Goal: Communication & Community: Answer question/provide support

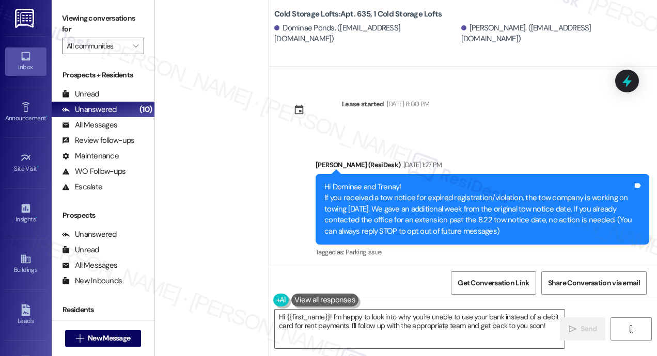
scroll to position [2038, 0]
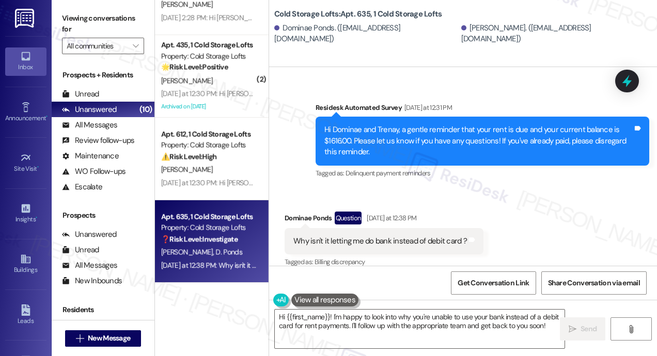
click at [400, 188] on div "Received via SMS Dominae Ponds Question [DATE] at 12:38 PM Why isn't it letting…" at bounding box center [463, 232] width 388 height 89
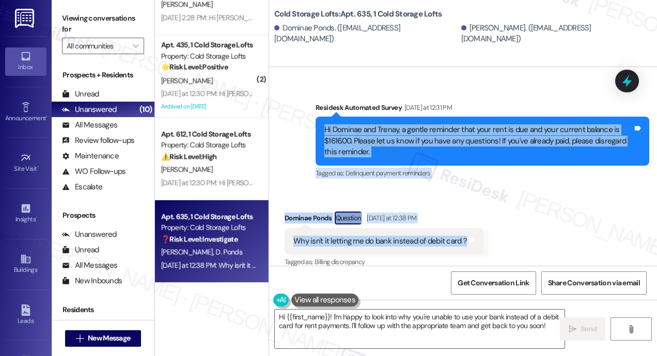
drag, startPoint x: 464, startPoint y: 233, endPoint x: 325, endPoint y: 121, distance: 178.4
click at [325, 121] on div "Lease started [DATE] 8:00 PM Announcement, sent via SMS [PERSON_NAME] (ResiDesk…" at bounding box center [463, 166] width 388 height 199
copy div "Hi Dominae and Trenay, a gentle reminder that your rent is due and your current…"
click at [364, 329] on textarea "Hi {{first_name}}! I'm happy to look into why you're unable to use your bank in…" at bounding box center [420, 329] width 290 height 39
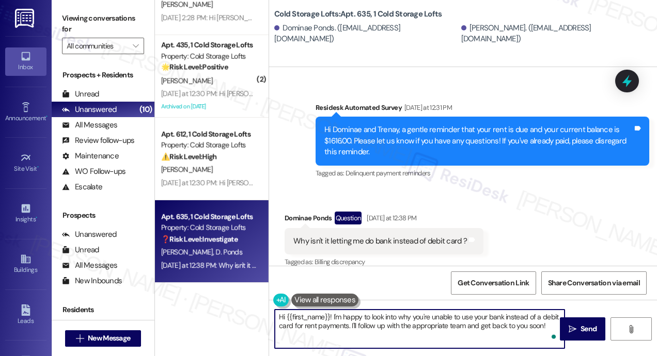
paste textarea "Thanks for your message, Dominae! Do you still need help with the payment issue…"
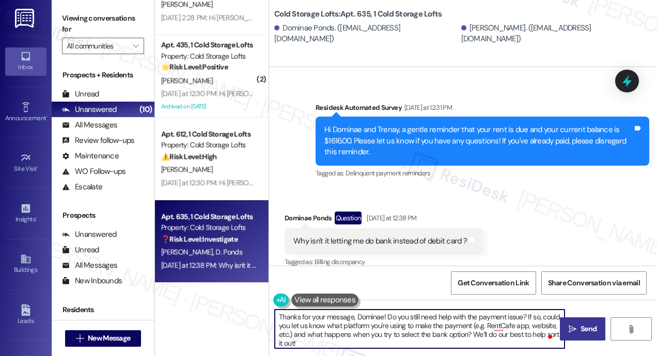
type textarea "Thanks for your message, Dominae! Do you still need help with the payment issue…"
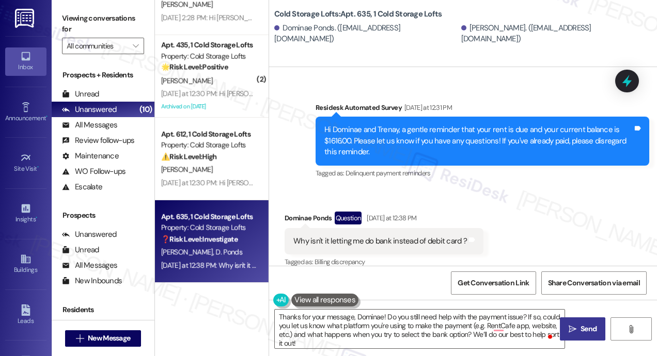
click at [586, 328] on span "Send" at bounding box center [588, 329] width 16 height 11
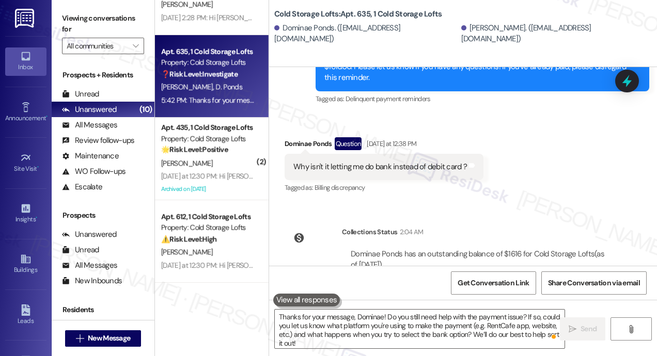
scroll to position [2193, 0]
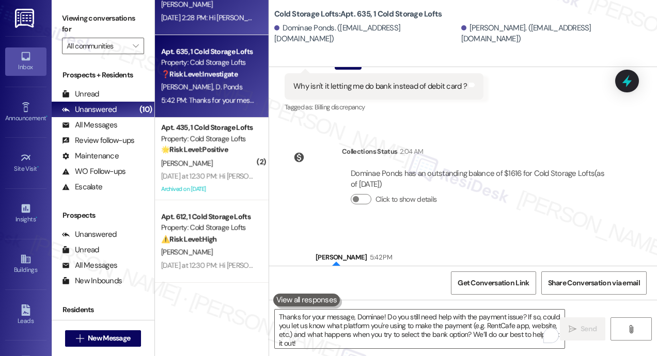
click at [202, 20] on div "[DATE] 2:28 PM: Hi [PERSON_NAME], thanks for getting back. I actually came into…" at bounding box center [414, 17] width 507 height 9
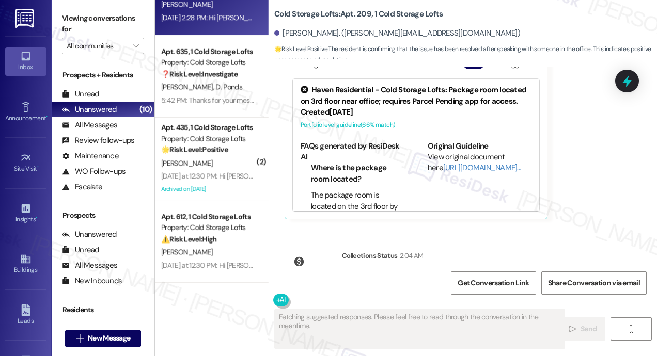
scroll to position [1594, 0]
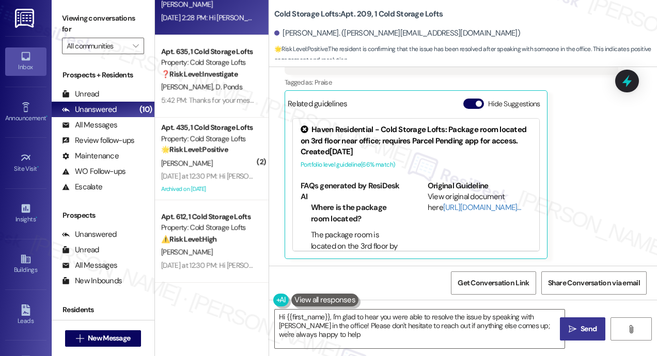
type textarea "Hi {{first_name}}, I'm glad to hear you were able to resolve the issue by speak…"
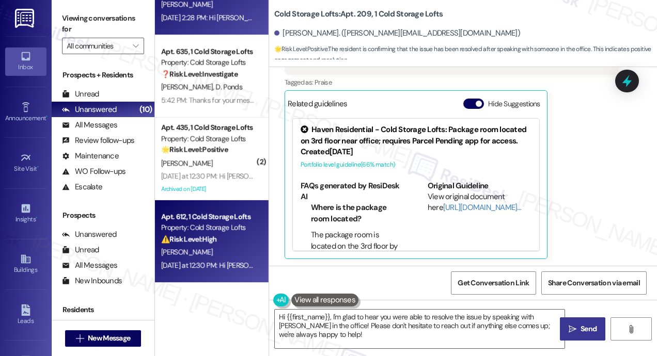
click at [243, 239] on div "⚠️ Risk Level: High The resident received a pay-or-quit notice despite having a…" at bounding box center [208, 239] width 95 height 11
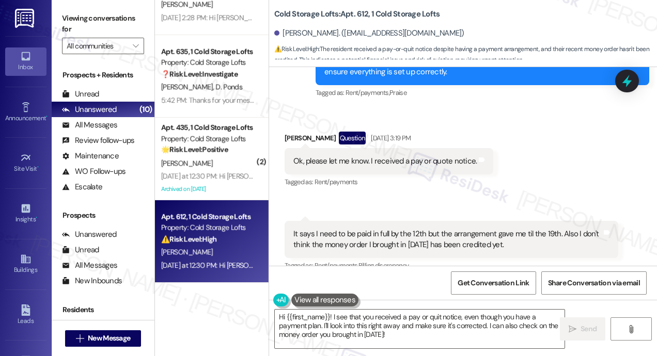
scroll to position [1492, 0]
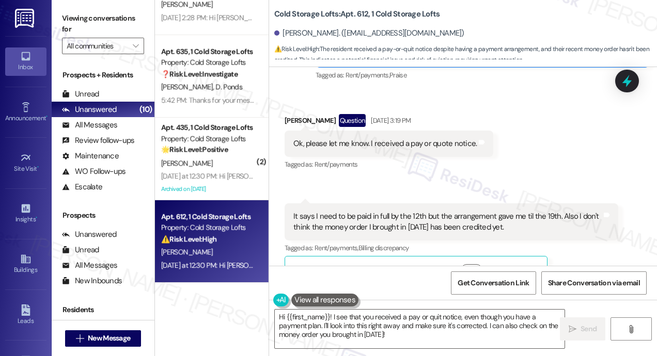
click at [474, 211] on div "It says I need to be paid in full by the 12th but the arrangement gave me til t…" at bounding box center [447, 222] width 308 height 22
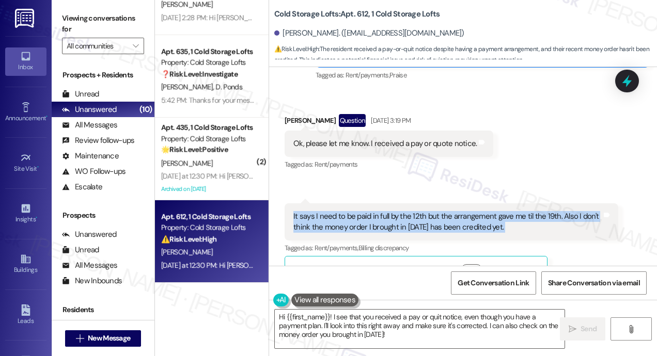
click at [474, 211] on div "It says I need to be paid in full by the 12th but the arrangement gave me til t…" at bounding box center [447, 222] width 308 height 22
copy div "It says I need to be paid in full by the 12th but the arrangement gave me til t…"
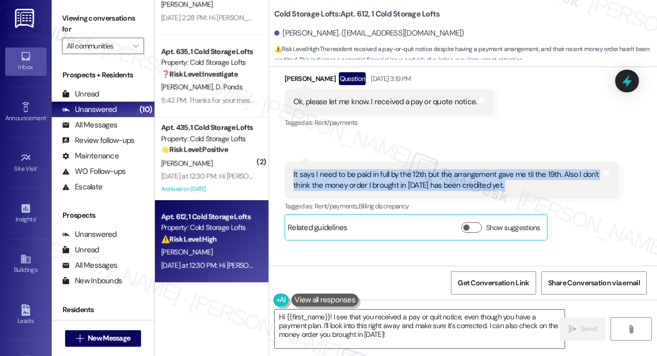
scroll to position [1543, 0]
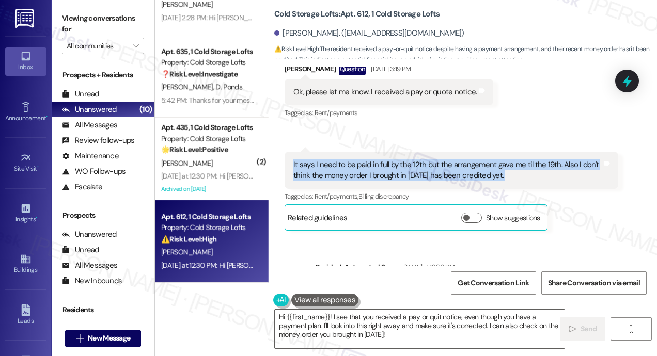
copy div "It says I need to be paid in full by the 12th but the arrangement gave me til t…"
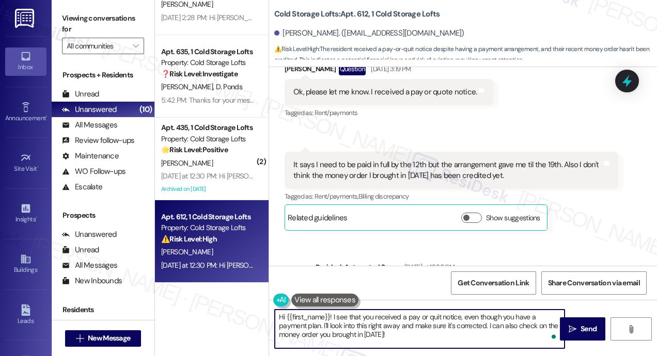
drag, startPoint x: 417, startPoint y: 336, endPoint x: 332, endPoint y: 313, distance: 87.6
click at [332, 313] on textarea "Hi {{first_name}}! I see that you received a pay or quit notice, even though yo…" at bounding box center [420, 329] width 290 height 39
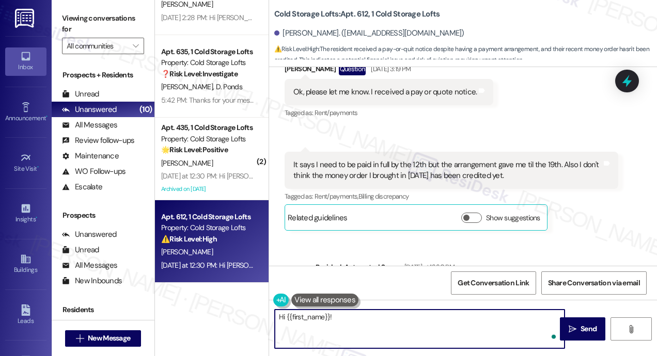
paste textarea "Thanks for reaching out! Just to clarify—are you seeing a notice or message say…"
type textarea "Hi {{first_name}}! Thanks for reaching out! Just to clarify—are you seeing a no…"
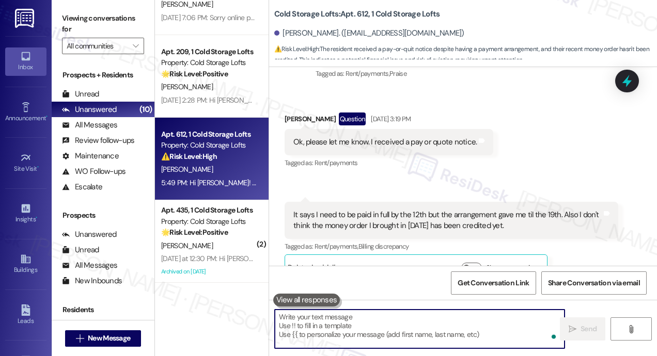
scroll to position [460, 0]
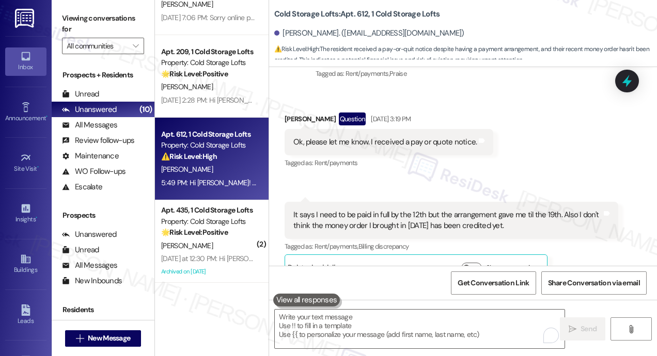
click at [516, 146] on div "Received via SMS [PERSON_NAME] Question [DATE] 3:19 PM Ok, please let me know. …" at bounding box center [463, 188] width 388 height 199
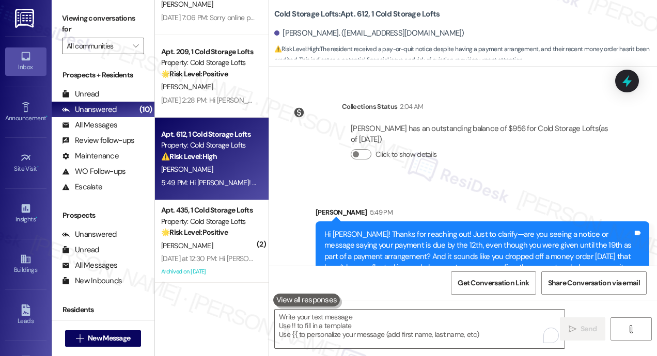
scroll to position [1814, 0]
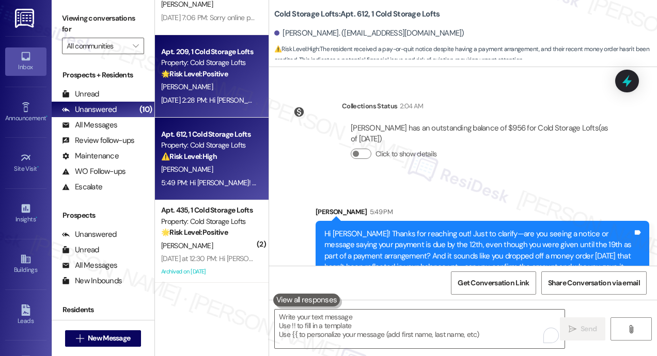
click at [234, 105] on div "[DATE] 2:28 PM: Hi [PERSON_NAME], thanks for getting back. I actually came into…" at bounding box center [209, 100] width 98 height 13
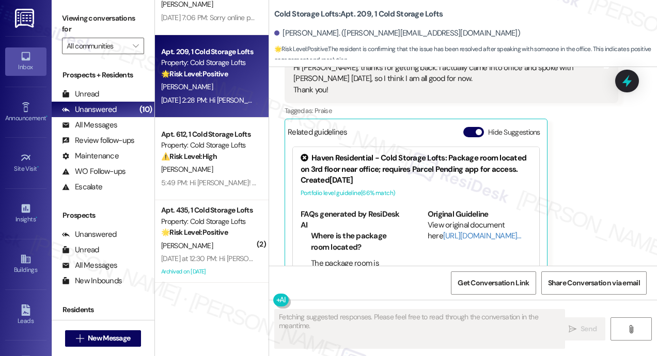
scroll to position [1594, 0]
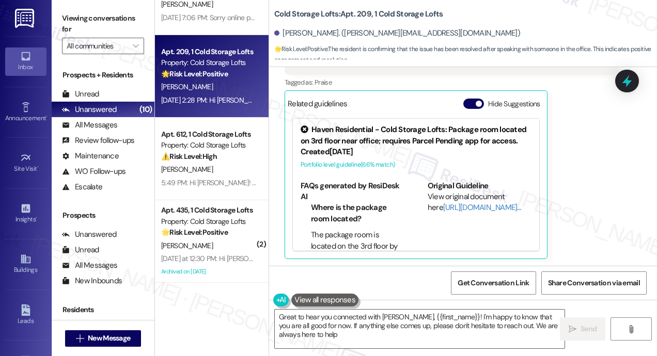
type textarea "Great to hear you connected with [PERSON_NAME], {{first_name}}! I'm happy to kn…"
click at [584, 118] on div "[PERSON_NAME] [DATE] 2:28 PM Hi [PERSON_NAME], thanks for getting back. I actua…" at bounding box center [450, 135] width 333 height 247
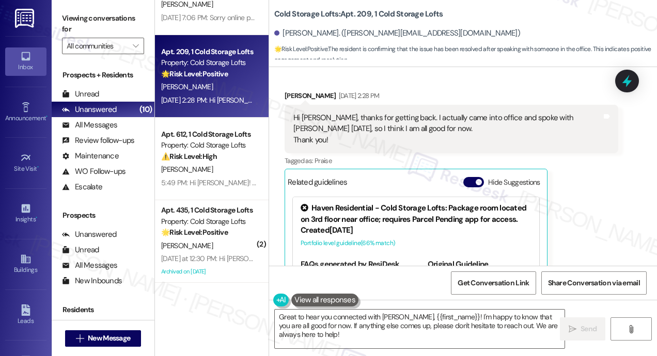
scroll to position [1512, 0]
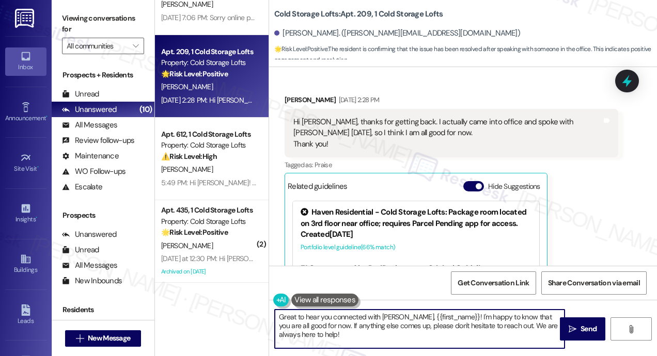
click at [519, 331] on textarea "Great to hear you connected with [PERSON_NAME], {{first_name}}! I'm happy to kn…" at bounding box center [420, 329] width 290 height 39
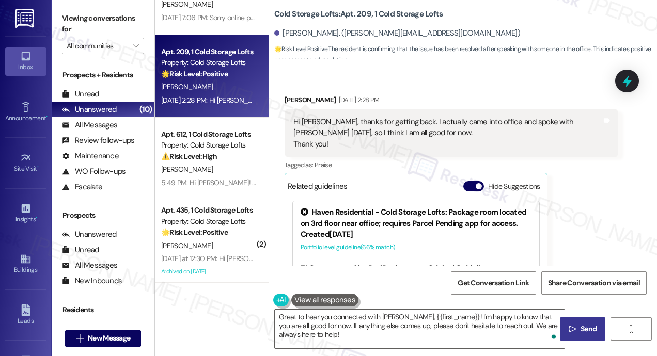
click at [570, 333] on span " Send" at bounding box center [582, 329] width 33 height 11
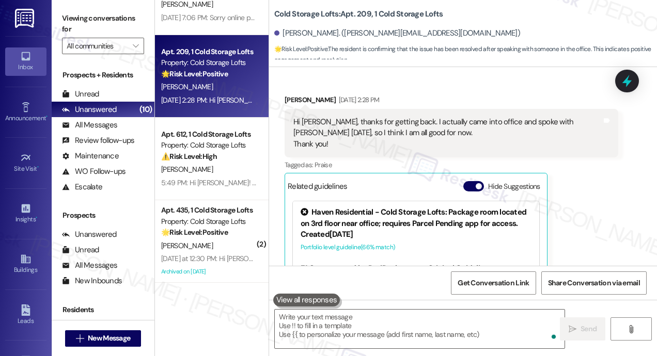
scroll to position [1594, 0]
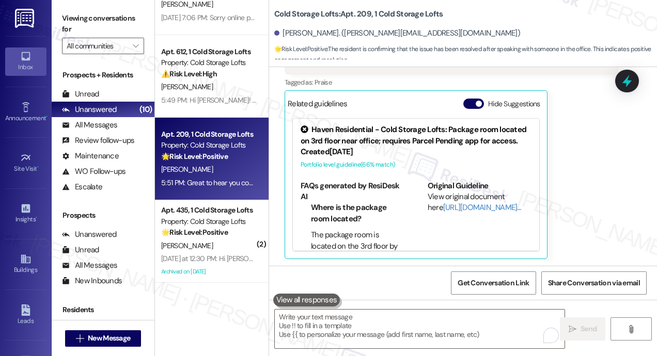
click at [581, 148] on div "[PERSON_NAME] [DATE] 2:28 PM Hi [PERSON_NAME], thanks for getting back. I actua…" at bounding box center [450, 135] width 333 height 247
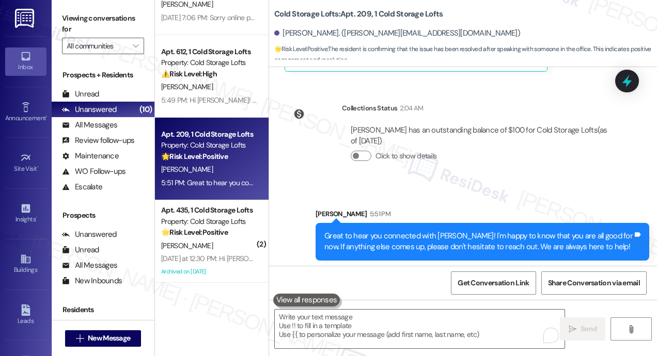
scroll to position [1784, 0]
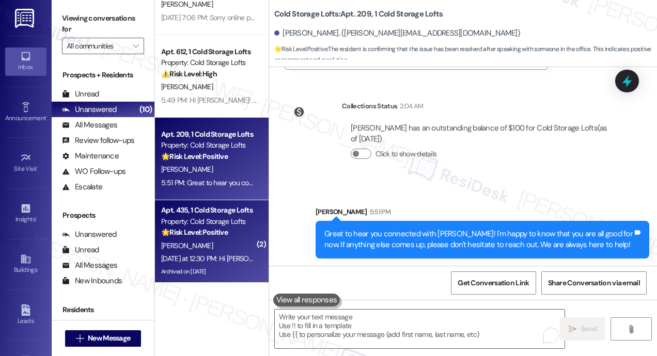
click at [239, 253] on div "[DATE] at 12:30 PM: Hi [PERSON_NAME], a gentle reminder that your rent is due a…" at bounding box center [209, 258] width 98 height 13
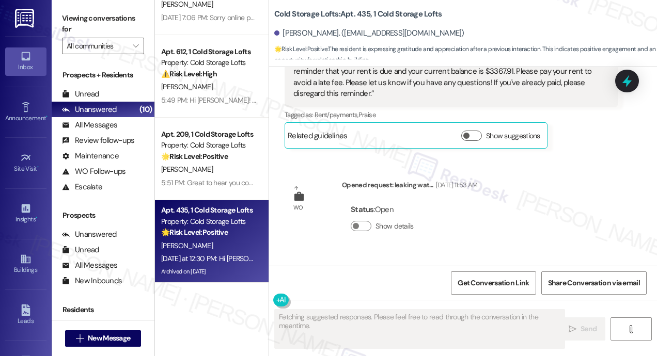
scroll to position [13941, 0]
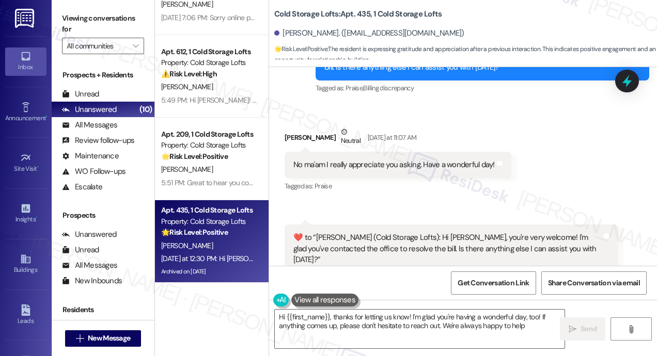
type textarea "Hi {{first_name}}, thanks for letting us know! I'm glad you're having a wonderf…"
click at [339, 154] on div "Received via SMS [PERSON_NAME] Neutral [DATE] at 11:07 AM No ma'am I really app…" at bounding box center [398, 160] width 242 height 83
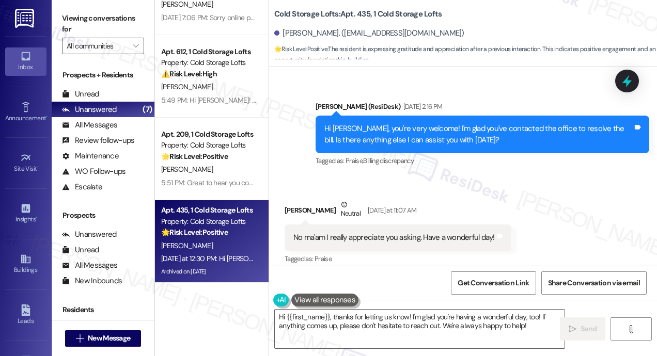
scroll to position [13868, 0]
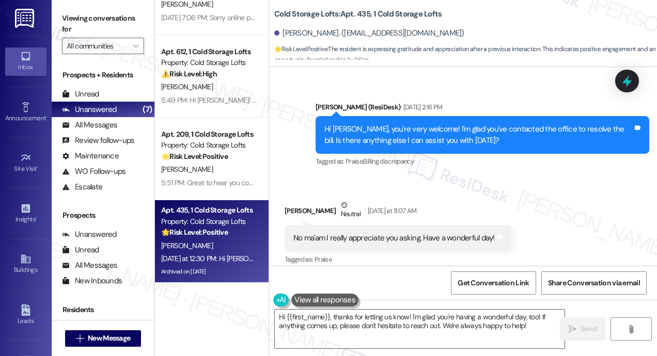
click at [419, 305] on div "Hi {{first_name}}, thanks for letting us know! I'm glad you're having a wonderf…" at bounding box center [463, 338] width 388 height 77
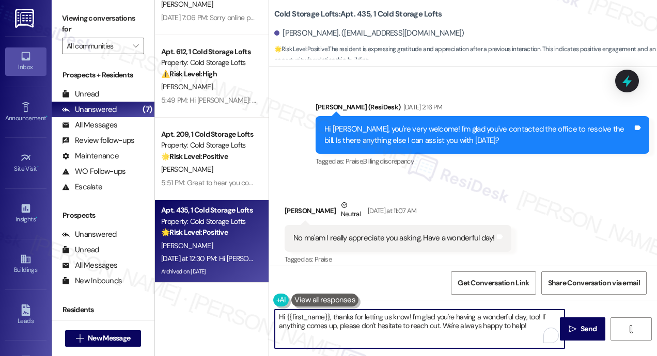
click at [486, 326] on textarea "Hi {{first_name}}, thanks for letting us know! I'm glad you're having a wonderf…" at bounding box center [420, 329] width 290 height 39
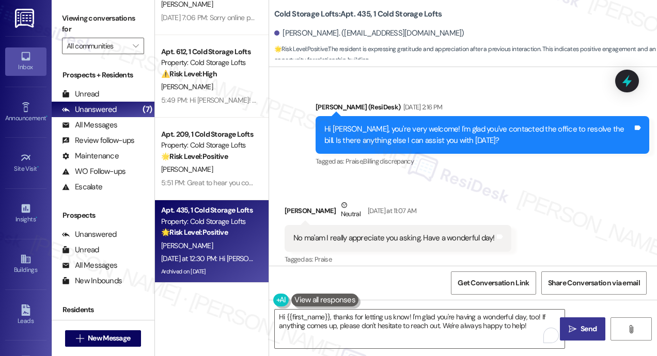
click at [579, 326] on span "Send" at bounding box center [588, 329] width 20 height 11
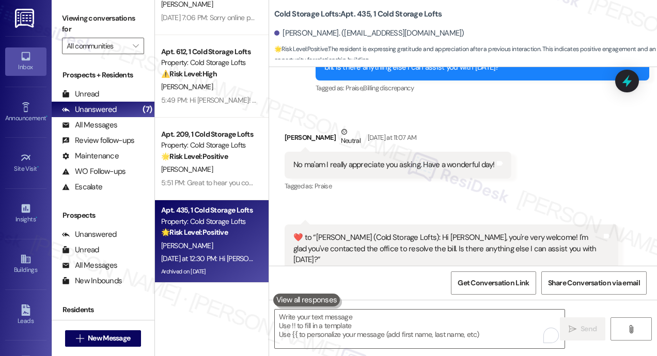
scroll to position [295, 0]
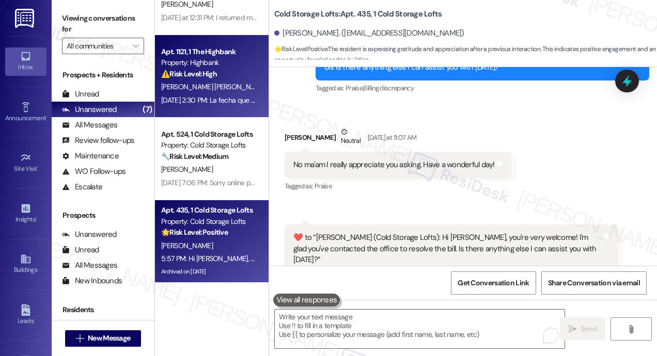
click at [269, 90] on span "[PERSON_NAME][GEOGRAPHIC_DATA]" at bounding box center [327, 86] width 117 height 9
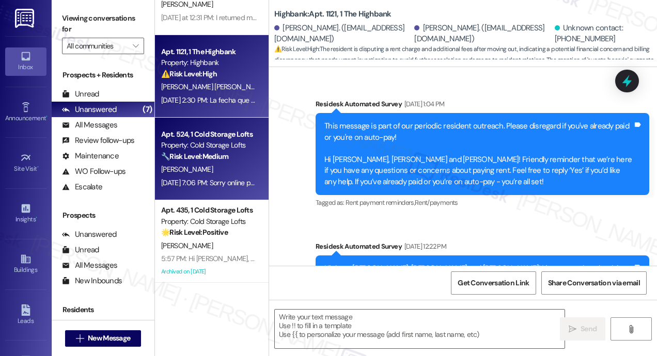
type textarea "Fetching suggested responses. Please feel free to read through the conversation…"
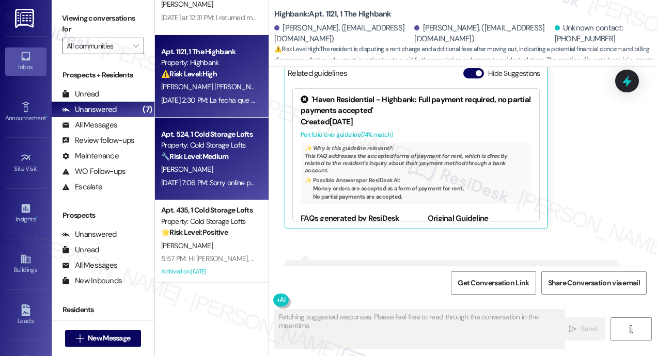
click at [230, 142] on div "Property: Cold Storage Lofts" at bounding box center [208, 145] width 95 height 11
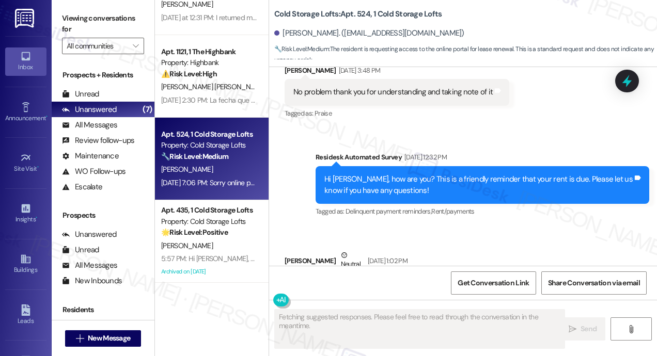
scroll to position [15519, 0]
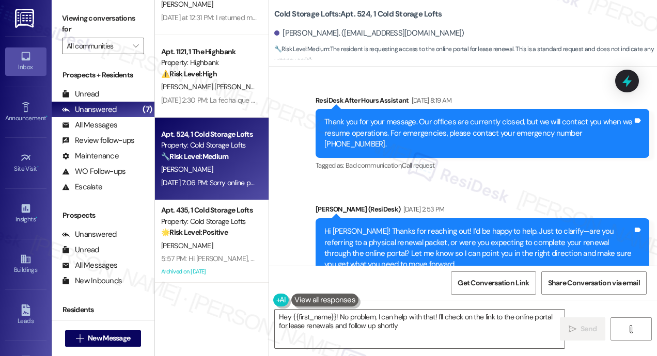
type textarea "Hey {{first_name}}! No problem, I can help with that! I'll check on the link to…"
click at [438, 301] on div "Received via SMS [PERSON_NAME] Neutral [DATE] 7:06 PM Sorry online portal Tags …" at bounding box center [463, 350] width 388 height 98
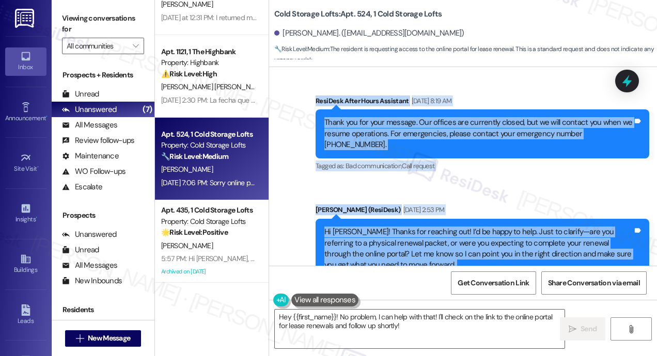
scroll to position [15625, 0]
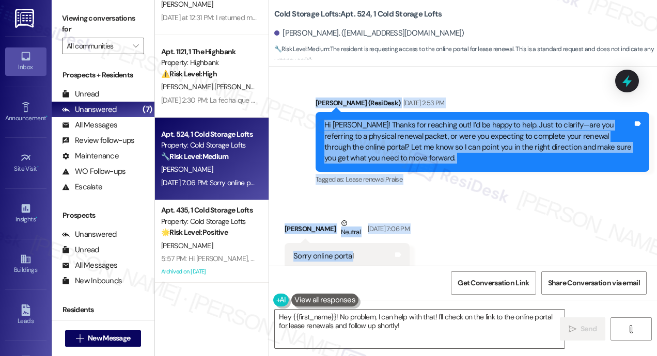
drag, startPoint x: 294, startPoint y: 120, endPoint x: 367, endPoint y: 132, distance: 74.2
click at [367, 132] on div "Lease started [DATE] 7:00 PM Survey, sent via SMS Residesk Automated Survey [DA…" at bounding box center [463, 166] width 388 height 199
copy div "Lor I dolors ame con adipiscin E sedd ei T inc utlab et dolor magnaa Enim adm v…"
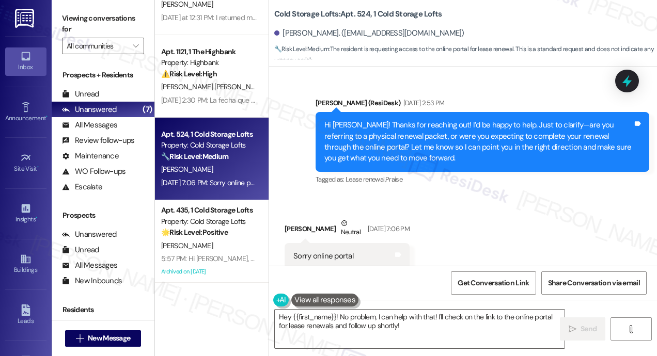
click at [542, 195] on div "Received via SMS [PERSON_NAME] Neutral [DATE] 7:06 PM Sorry online portal Tags …" at bounding box center [463, 244] width 388 height 98
click at [625, 78] on icon at bounding box center [626, 81] width 12 height 16
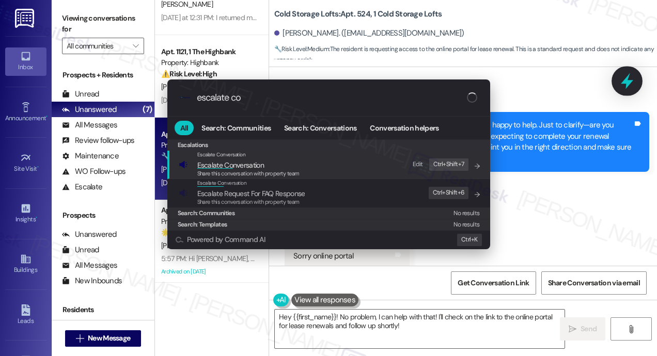
type input "escalate con"
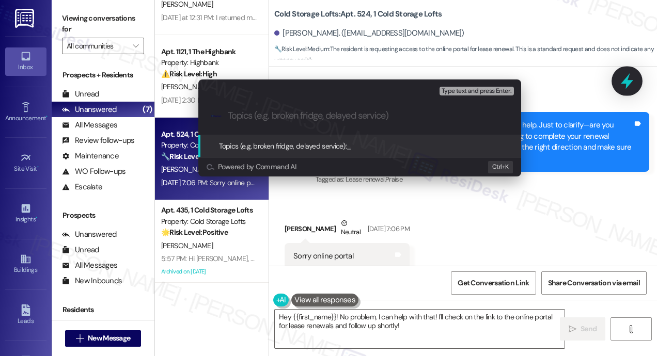
type input "Renewal Documents Request – Online Portal Assistance"
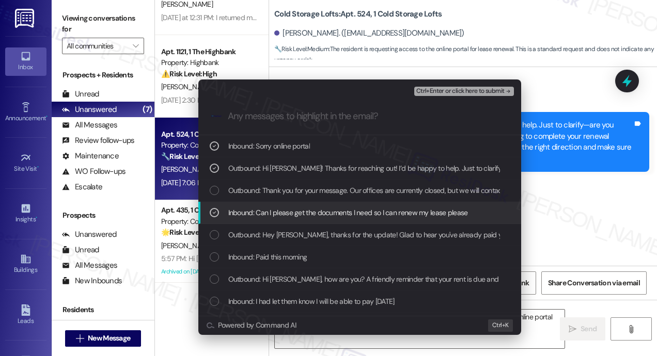
click at [468, 90] on span "Ctrl+Enter or click here to submit" at bounding box center [460, 91] width 88 height 7
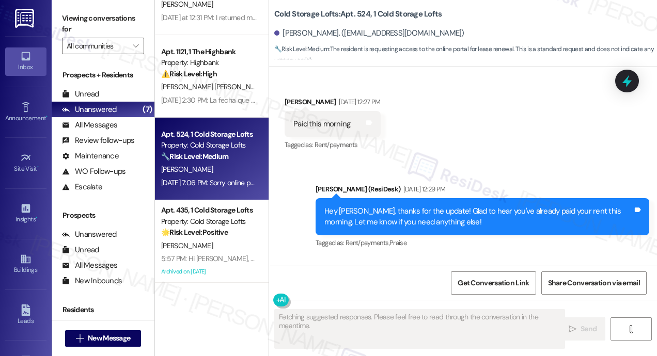
scroll to position [15519, 0]
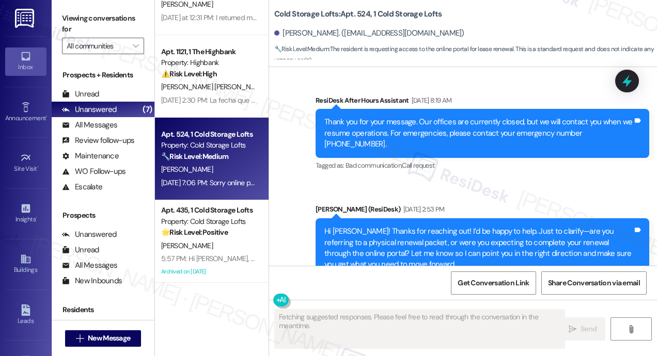
click at [518, 301] on div "Received via SMS [PERSON_NAME] Neutral [DATE] 7:06 PM Sorry online portal Tags …" at bounding box center [463, 350] width 388 height 98
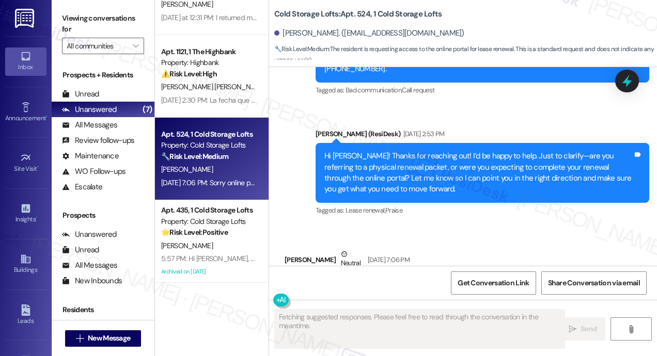
scroll to position [15625, 0]
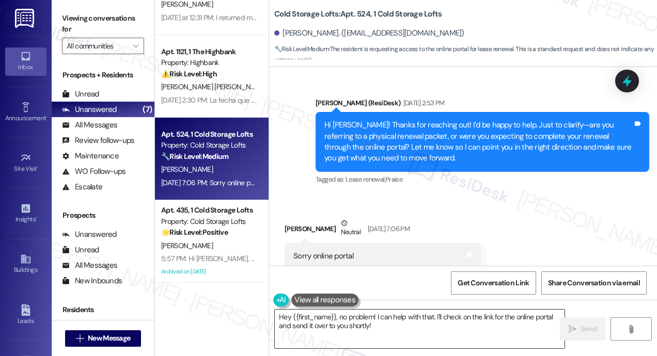
click at [361, 327] on textarea "Hey {{first_name}}, no problem! I can help with that. I'll check on the link fo…" at bounding box center [420, 329] width 290 height 39
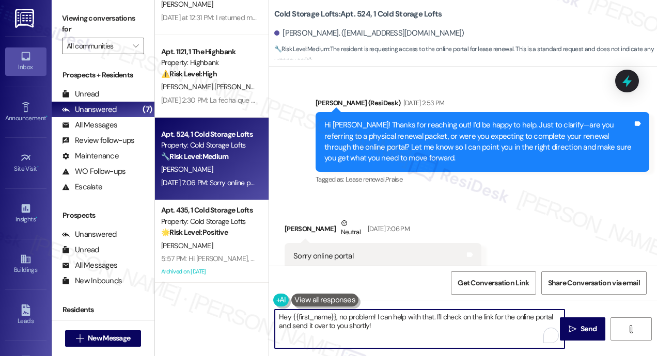
click at [361, 327] on textarea "Hey {{first_name}}, no problem! I can help with that. I'll check on the link fo…" at bounding box center [420, 329] width 290 height 39
paste textarea "Thanks for confirming, [PERSON_NAME]! Since you're referring to the online port…"
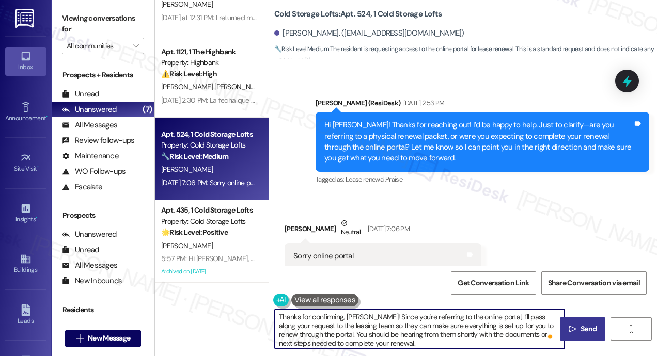
type textarea "Thanks for confirming, [PERSON_NAME]! Since you're referring to the online port…"
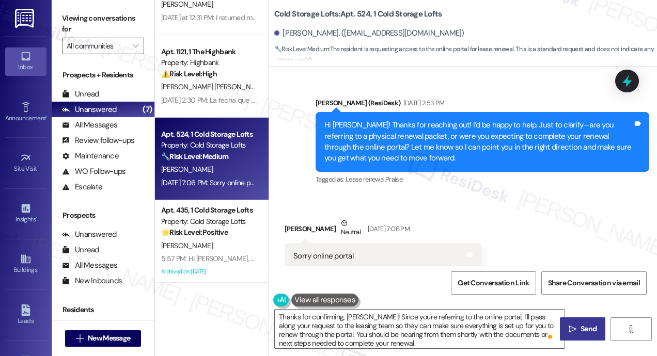
click at [578, 327] on span "Send" at bounding box center [588, 329] width 20 height 11
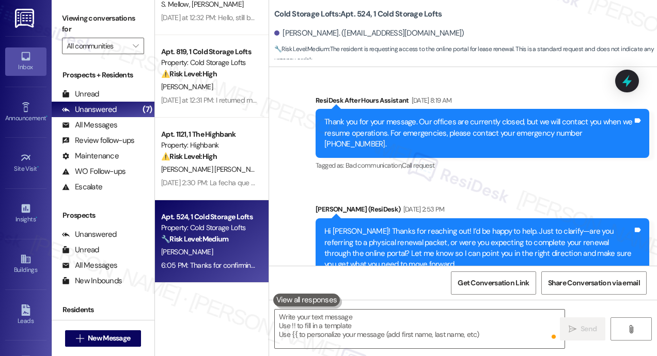
scroll to position [213, 0]
click at [568, 278] on div "Tagged as: Lease renewal , Click to highlight conversations about Lease renewal…" at bounding box center [481, 285] width 333 height 15
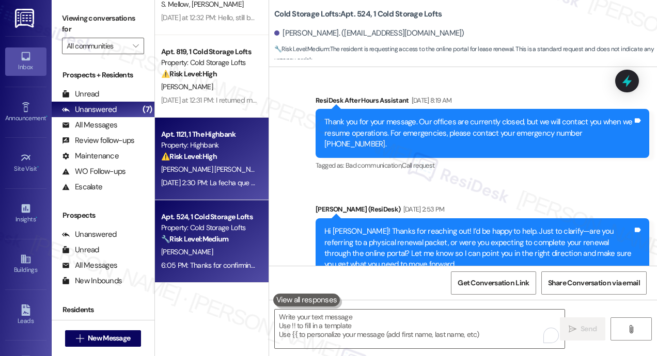
click at [237, 156] on div "⚠️ Risk Level: High The resident is disputing a rent charge and additional fees…" at bounding box center [208, 156] width 95 height 11
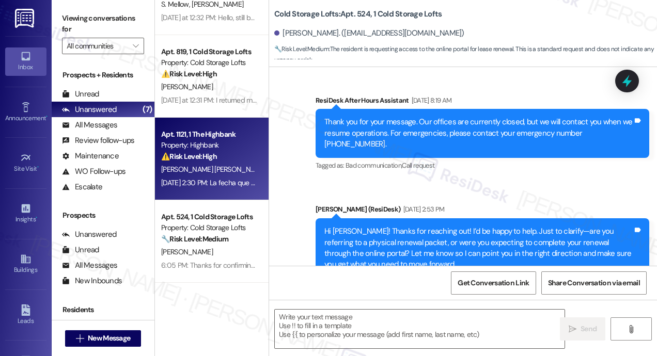
type textarea "Fetching suggested responses. Please feel free to read through the conversation…"
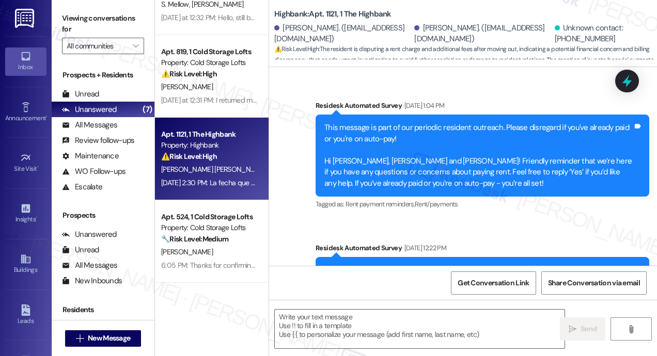
type textarea "Fetching suggested responses. Please feel free to read through the conversation…"
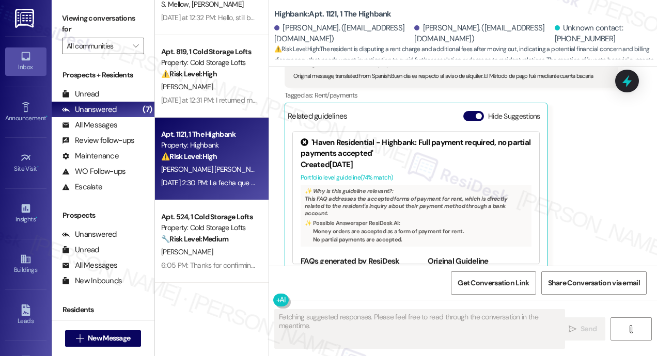
scroll to position [7716, 0]
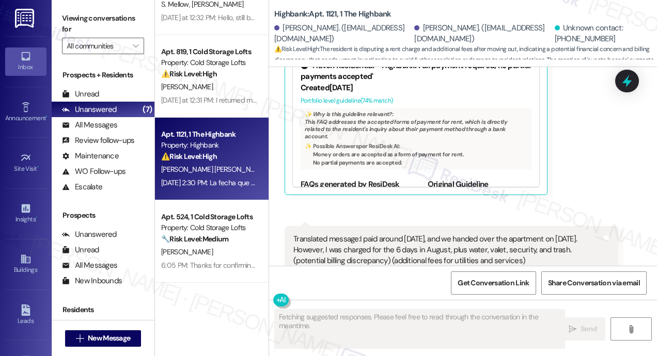
click at [584, 125] on div "Received via SMS [PERSON_NAME] [DATE] 2:28 PM Translated message: Good morning,…" at bounding box center [463, 140] width 388 height 433
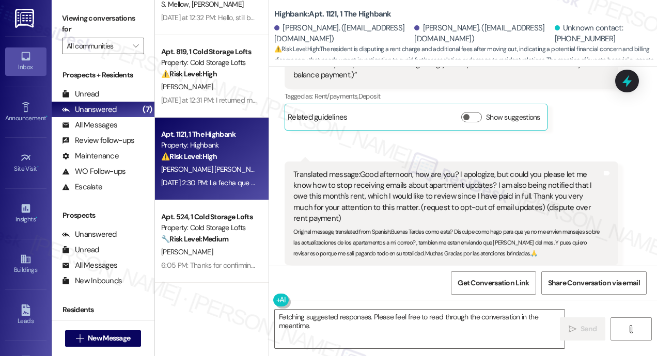
scroll to position [7066, 0]
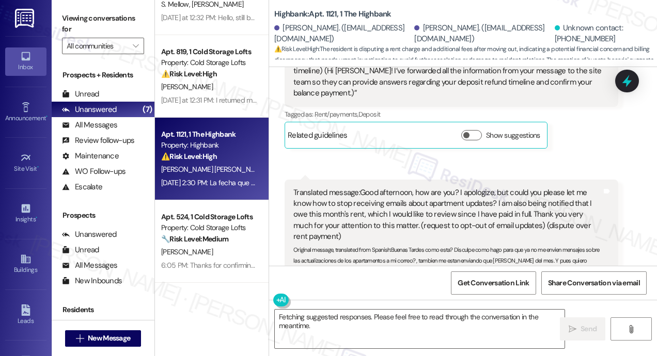
click at [592, 246] on div "Received via SMS 4:40 PM [PERSON_NAME] [DATE] 4:40 PM Translated message: Good …" at bounding box center [451, 252] width 349 height 161
click at [477, 89] on div "Received via SMS [PERSON_NAME] [DATE] 4:38 PM  ​❤️​ a “ [PERSON_NAME] (Highbank…" at bounding box center [463, 160] width 388 height 346
click at [638, 148] on div "Received via SMS [PERSON_NAME] [DATE] 4:38 PM  ​❤️​ a “ [PERSON_NAME] (Highbank…" at bounding box center [463, 160] width 388 height 346
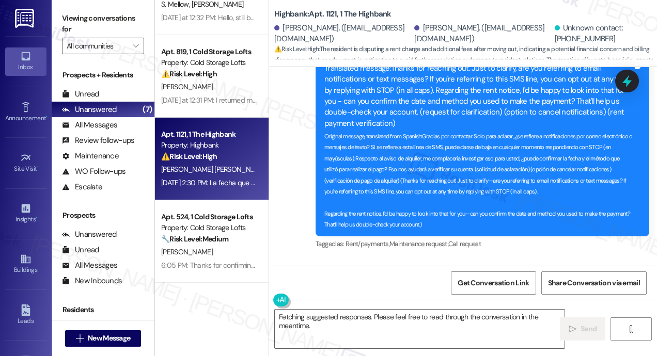
scroll to position [7350, 0]
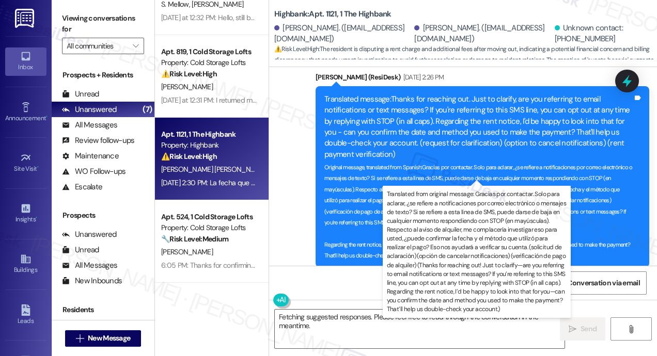
drag, startPoint x: 536, startPoint y: 179, endPoint x: 355, endPoint y: 78, distance: 207.2
click at [355, 78] on div "WO Opened request: Pueden Camb... [DATE] 7:38 AM Status : Completed Show detail…" at bounding box center [463, 166] width 388 height 199
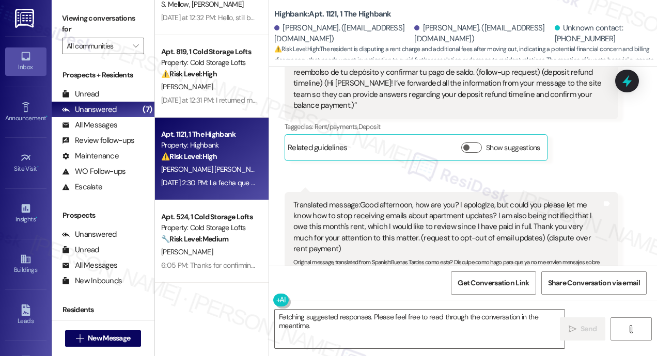
scroll to position [7049, 0]
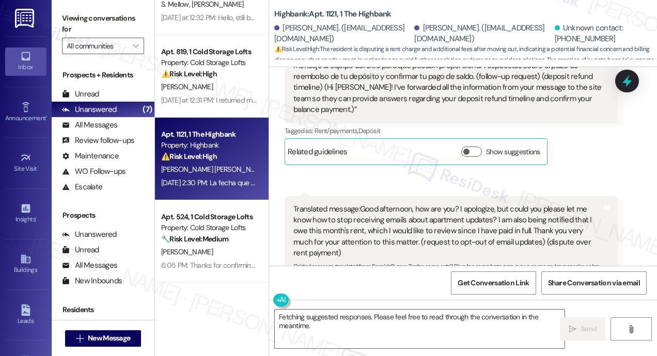
copy div "l: Ipsu dolorsita, con adi eli? S doeiusmod, tem incid utl etdolo mag al enim a…"
click at [491, 99] on div "Received via SMS [PERSON_NAME] [DATE] 4:38 PM  ​❤️​ a “ [PERSON_NAME] (Highbank…" at bounding box center [463, 177] width 388 height 346
click at [623, 82] on icon at bounding box center [626, 81] width 12 height 16
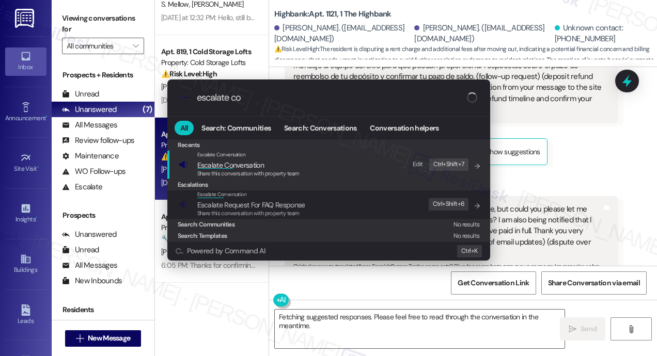
type input "escalate con"
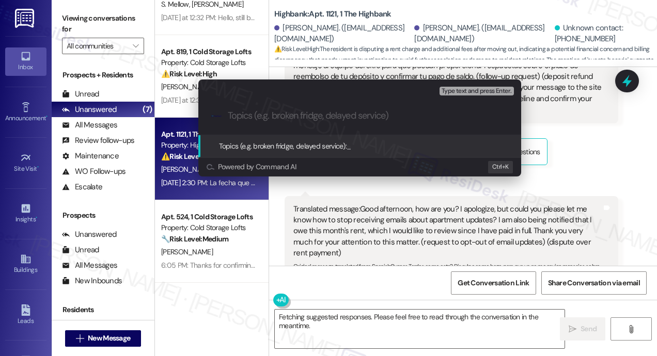
paste input "Follow-Up on Rent Charges and Email Preferences"
type input "Follow-Up on Rent Charges and Email Preferences"
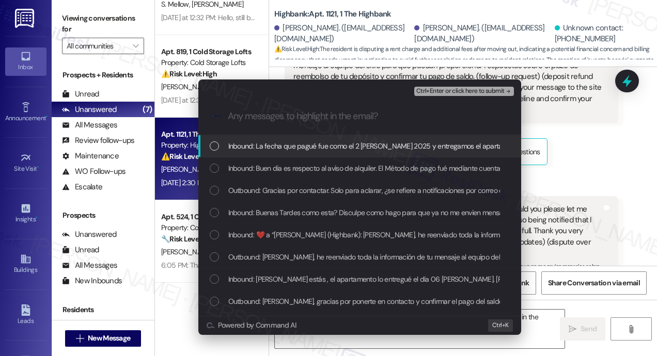
click at [322, 146] on span "Inbound: La fecha que pagué fue como el 2 [PERSON_NAME] 2025 y entregamos el ap…" at bounding box center [583, 145] width 710 height 11
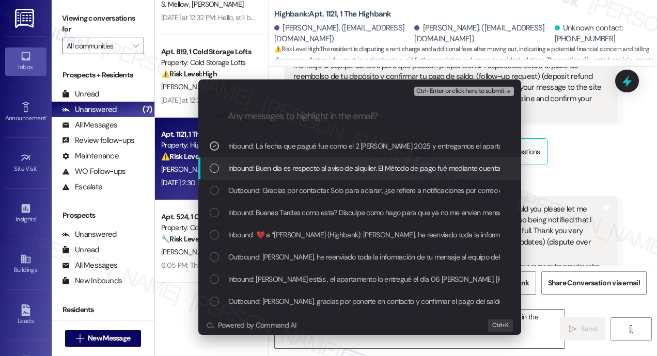
click at [321, 165] on span "Inbound: Buen dia es respecto al aviso de alquiler. El Método de pago fué media…" at bounding box center [376, 168] width 296 height 11
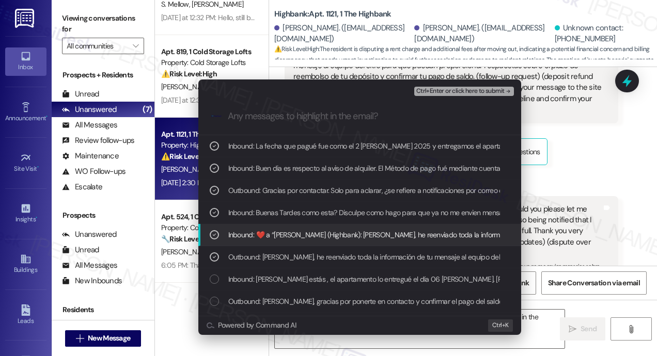
click at [220, 233] on div "Inbound:  ​❤️​ a “ [PERSON_NAME] (Highbank): [PERSON_NAME], he reenviado toda l…" at bounding box center [361, 234] width 302 height 11
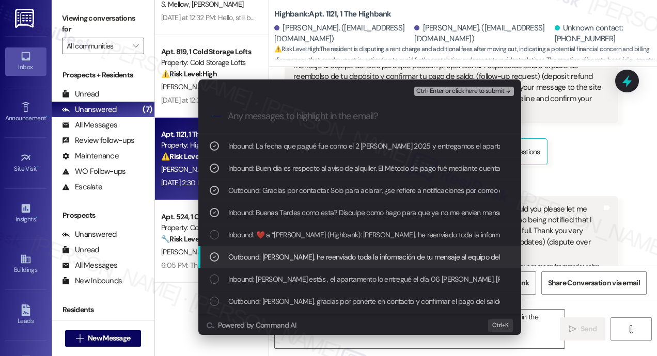
click at [215, 260] on icon "List of options" at bounding box center [214, 256] width 7 height 7
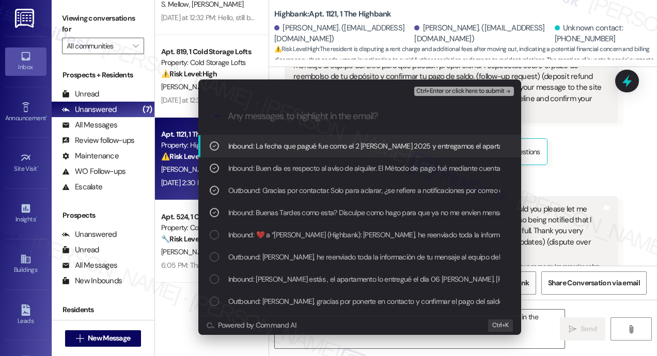
click at [459, 92] on span "Ctrl+Enter or click here to submit" at bounding box center [460, 91] width 88 height 7
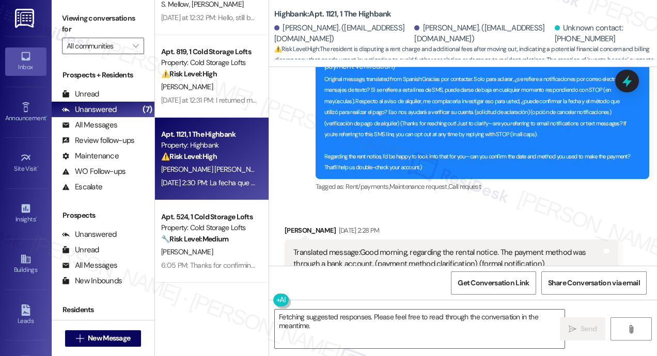
scroll to position [0, 0]
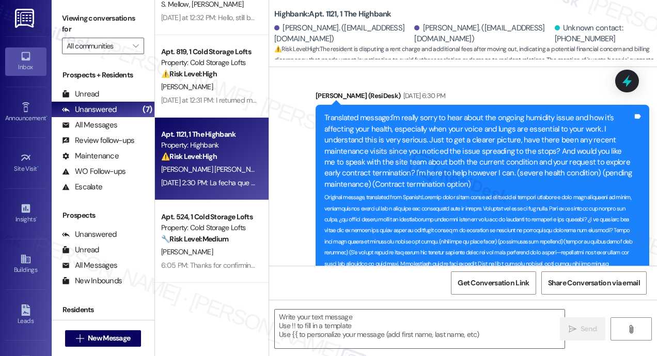
type textarea "Fetching suggested responses. Please feel free to read through the conversation…"
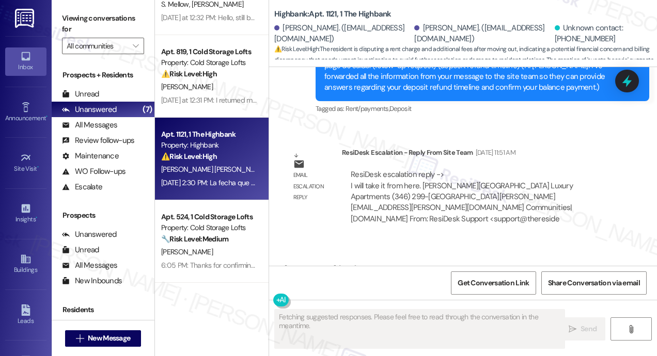
scroll to position [7716, 0]
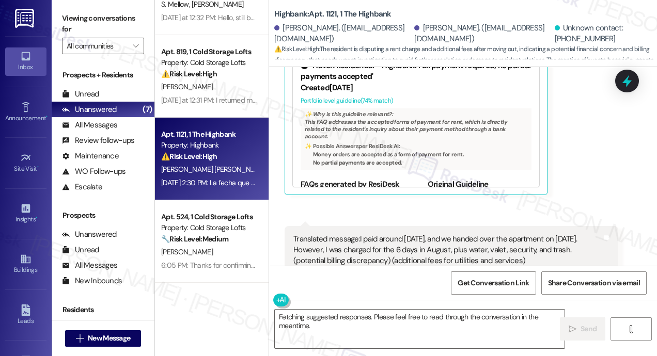
click at [562, 118] on div "Received via SMS [PERSON_NAME] [DATE] 2:28 PM Translated message: Good morning,…" at bounding box center [451, 71] width 349 height 263
click at [364, 119] on div "Received via SMS [PERSON_NAME] [DATE] 2:28 PM Translated message: Good morning,…" at bounding box center [451, 71] width 349 height 263
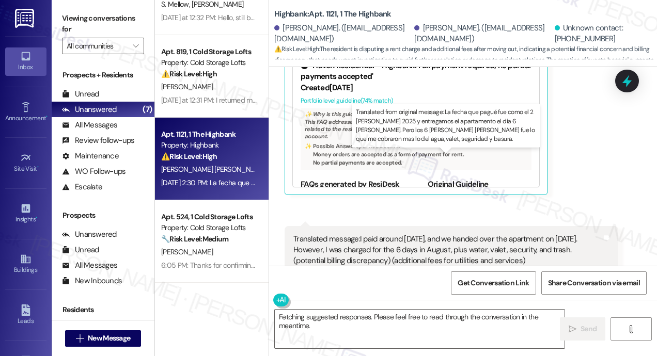
scroll to position [7716, 0]
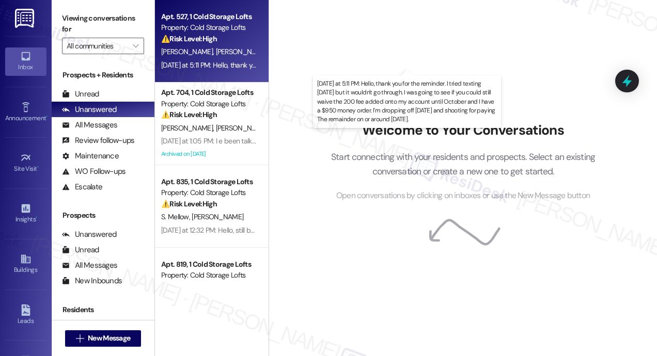
click at [206, 65] on div "[DATE] at 5:11 PM: Hello, thank you for the reminder. I tried texting [DATE] bu…" at bounding box center [617, 64] width 912 height 9
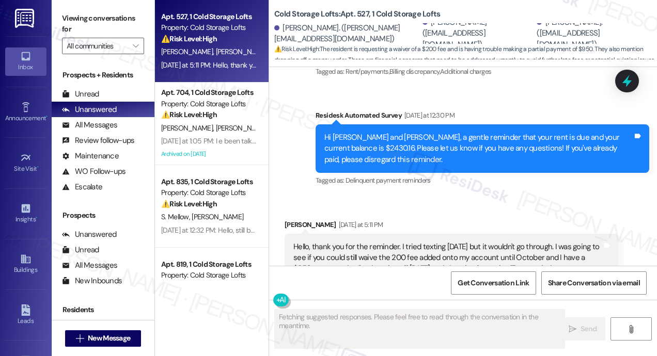
scroll to position [10385, 0]
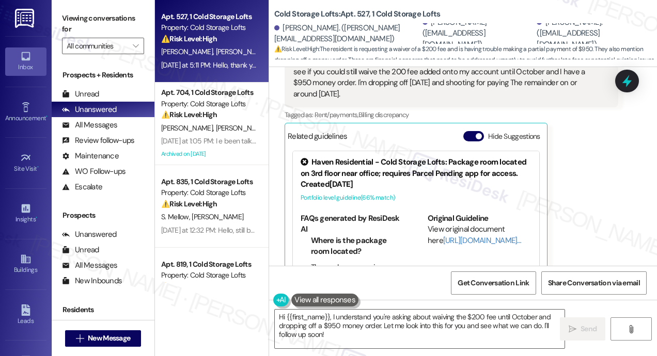
click at [567, 156] on div "Stephen Fisher Yesterday at 5:11 PM Hello, thank you for the reminder. I tried …" at bounding box center [450, 163] width 333 height 258
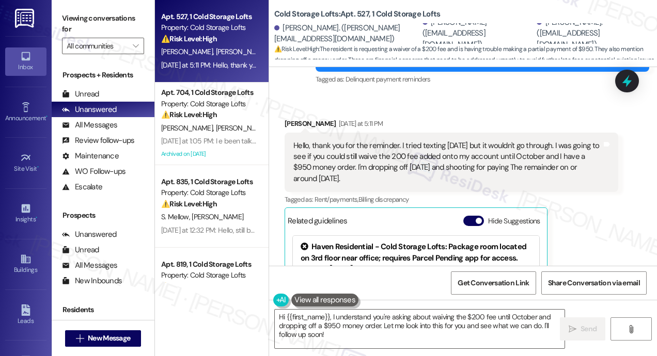
scroll to position [10261, 0]
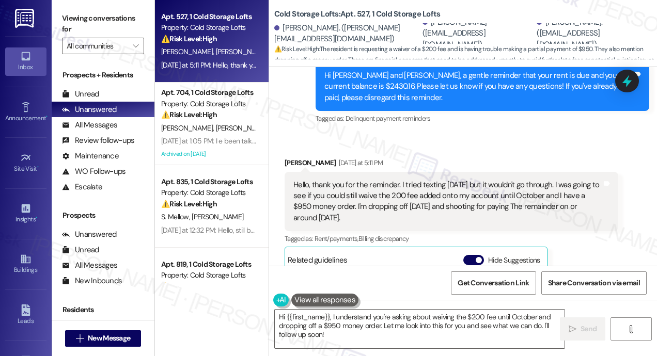
drag, startPoint x: 374, startPoint y: 185, endPoint x: 313, endPoint y: 154, distance: 67.9
click at [313, 180] on div "Hello, thank you for the reminder. I tried texting yesterday but it wouldn't go…" at bounding box center [447, 202] width 308 height 44
copy div "hank you for the reminder. I tried texting yesterday but it wouldn't go through…"
copy div "thank you for the reminder. I tried texting yesterday but it wouldn't go throug…"
click at [466, 94] on div "Survey, sent via SMS Residesk Automated Survey Yesterday at 12:30 PM Hi Stephen…" at bounding box center [482, 87] width 349 height 94
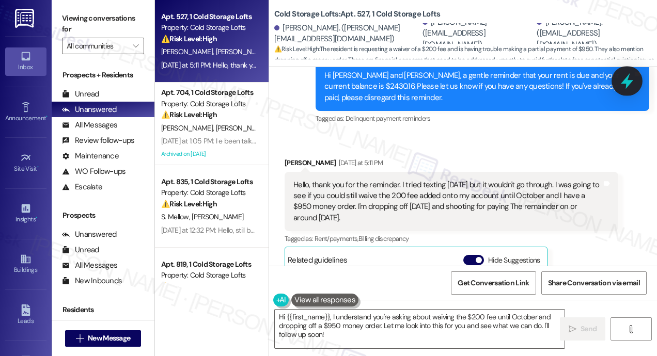
click at [621, 81] on icon at bounding box center [627, 81] width 18 height 18
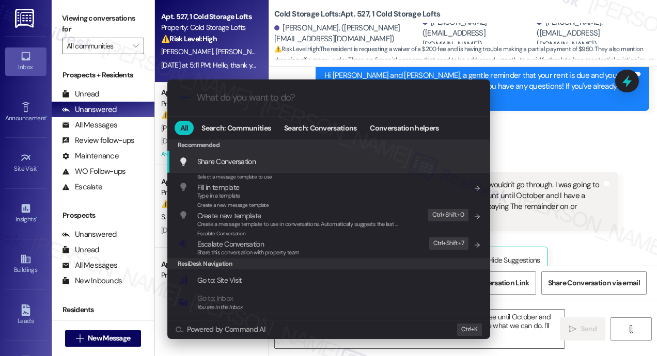
click at [557, 108] on div ".cls-1{fill:#0a055f;}.cls-2{fill:#0cc4c4;} resideskLogoBlueOrange All Search: C…" at bounding box center [328, 178] width 657 height 356
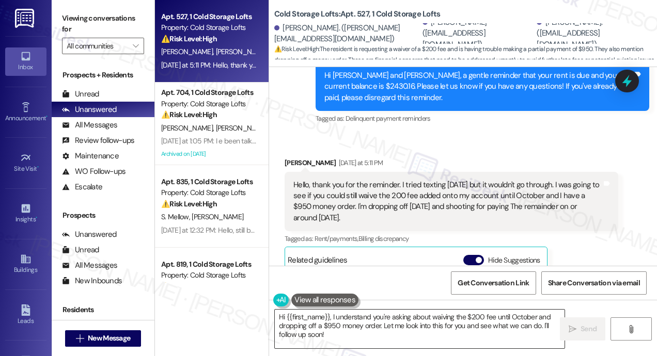
click at [375, 334] on textarea "Hi {{first_name}}, I understand you're asking about waiving the $200 fee until …" at bounding box center [420, 329] width 290 height 39
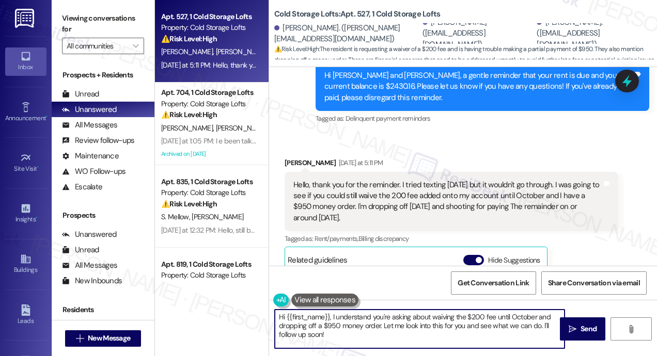
paste textarea "Thanks for reaching out and for the update! Just to clarify so we can better as…"
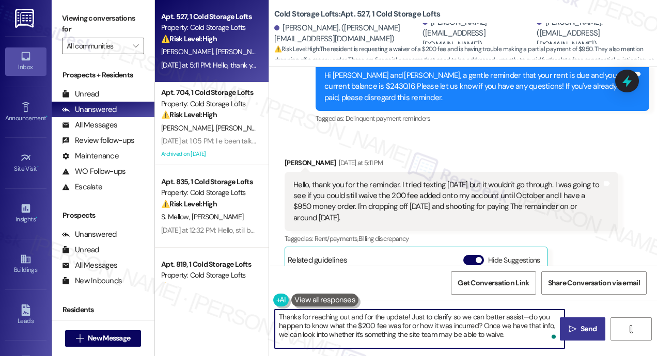
type textarea "Thanks for reaching out and for the update! Just to clarify so we can better as…"
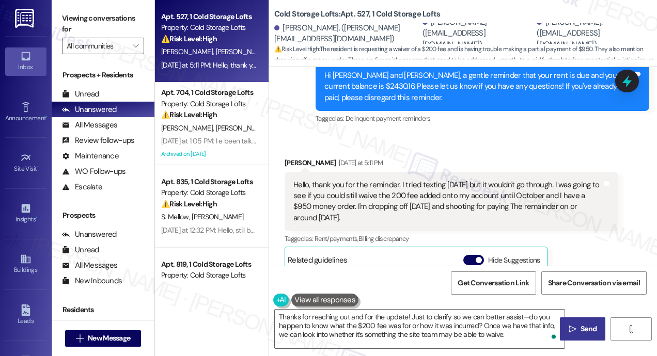
click at [582, 325] on span "Send" at bounding box center [588, 329] width 16 height 11
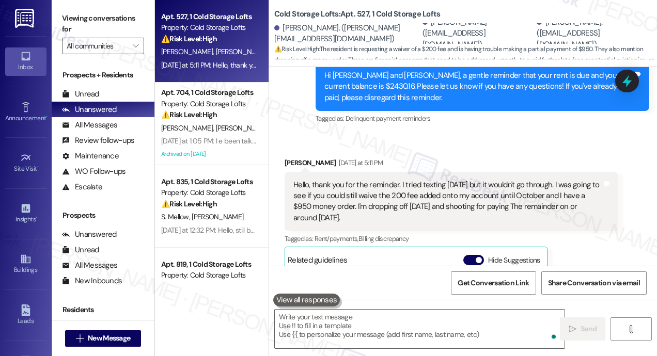
scroll to position [10385, 0]
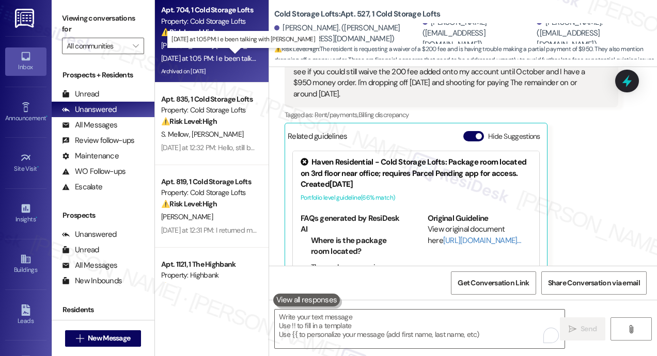
click at [219, 60] on div "Yesterday at 1:05 PM: I e been talking with Michael Yesterday at 1:05 PM: I e b…" at bounding box center [244, 58] width 167 height 9
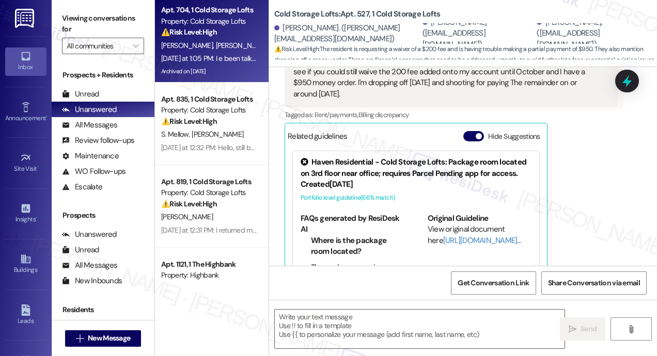
type textarea "Fetching suggested responses. Please feel free to read through the conversation…"
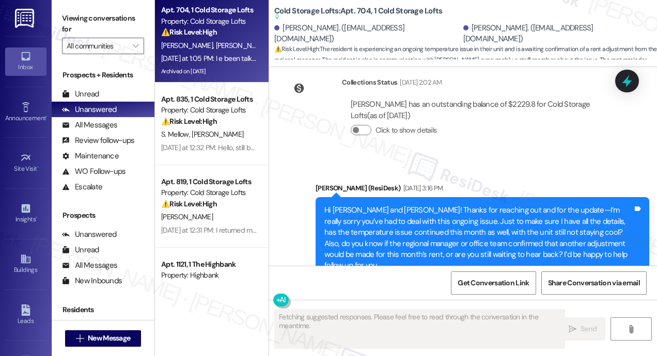
scroll to position [17102, 0]
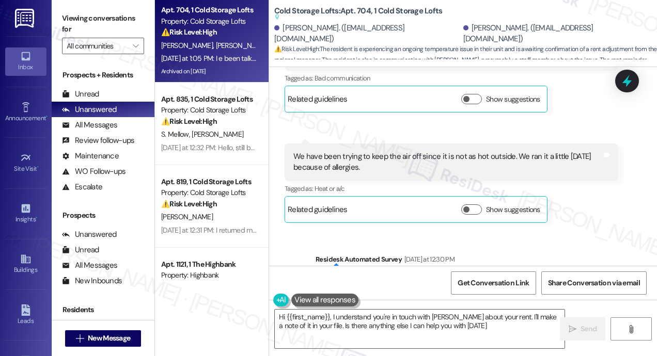
type textarea "Hi {{first_name}}, I understand you're in touch with Michael about your rent. I…"
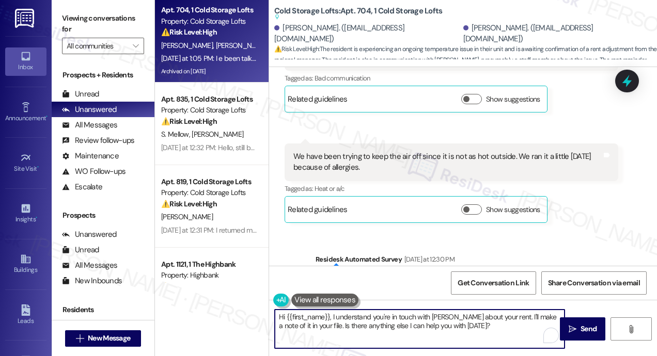
click at [490, 328] on textarea "Hi {{first_name}}, I understand you're in touch with Michael about your rent. I…" at bounding box center [420, 329] width 290 height 39
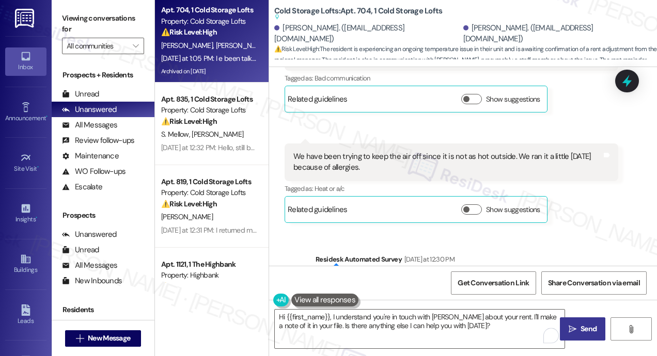
click at [572, 331] on icon "" at bounding box center [572, 329] width 8 height 8
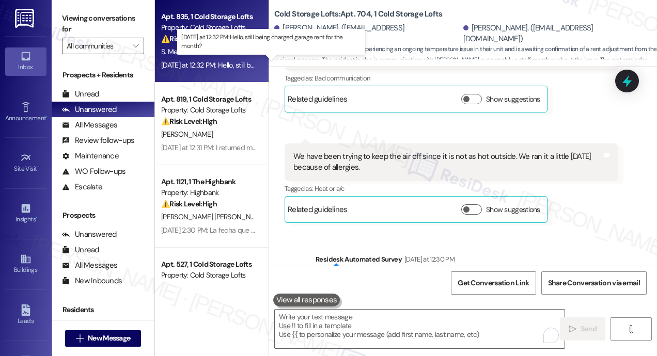
click at [235, 67] on div "Yesterday at 12:32 PM: Hello, still being charged garage rent for the month? Ye…" at bounding box center [266, 64] width 211 height 9
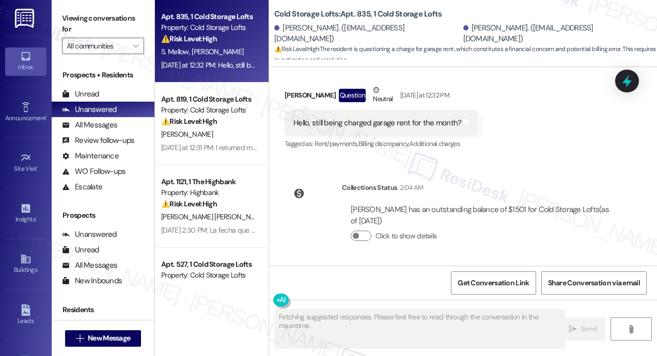
scroll to position [13791, 0]
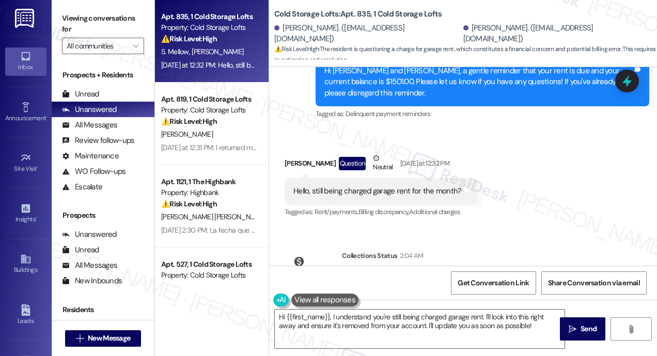
click at [452, 155] on div "Received via SMS Spencer Mellow Question Neutral Yesterday at 12:32 PM Hello, s…" at bounding box center [381, 186] width 209 height 83
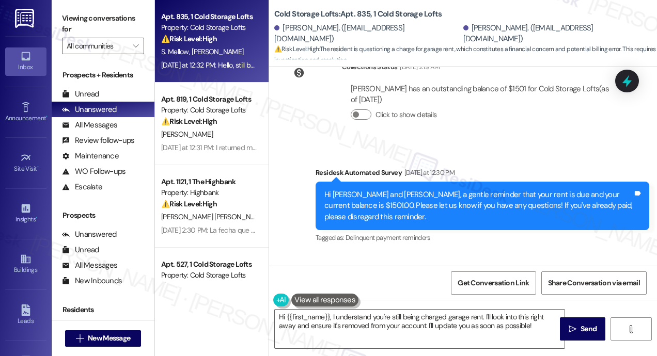
scroll to position [13687, 0]
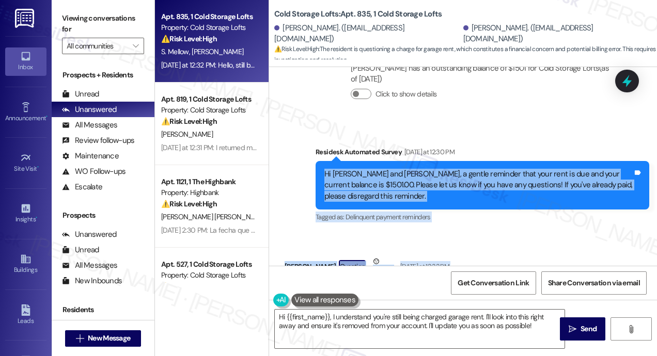
drag, startPoint x: 457, startPoint y: 229, endPoint x: 319, endPoint y: 104, distance: 185.6
click at [319, 104] on div "Lease started Oct 17, 2024 at 8:00 PM Survey, sent via SMS Residesk Automated S…" at bounding box center [463, 166] width 388 height 199
copy div "Hi Shalea and Spencer, a gentle reminder that your rent is due and your current…"
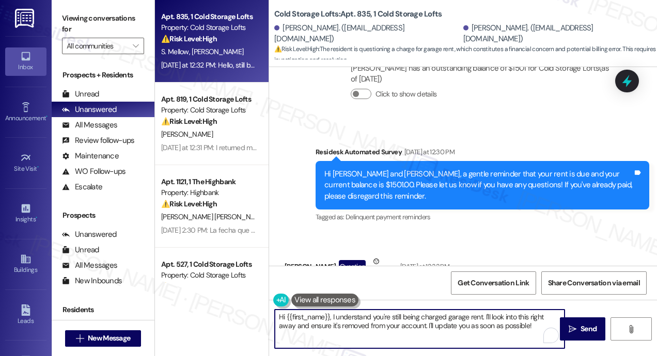
click at [341, 320] on textarea "Hi {{first_name}}, I understand you're still being charged garage rent. I'll lo…" at bounding box center [420, 329] width 290 height 39
paste textarea "Thanks for checking in, Spencer! Just to confirm—were you expecting garage rent…"
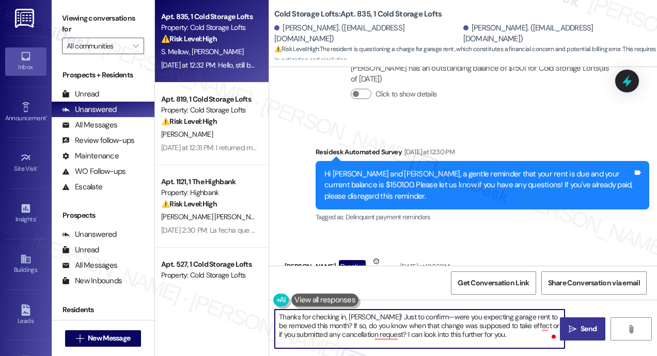
type textarea "Thanks for checking in, Spencer! Just to confirm—were you expecting garage rent…"
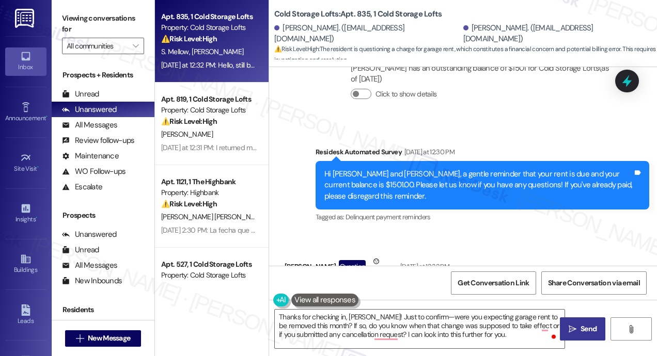
click at [572, 332] on icon "" at bounding box center [572, 329] width 8 height 8
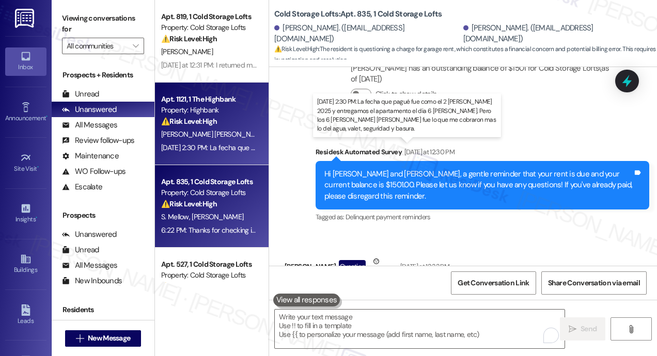
click at [233, 146] on div "Sep 09, 2025 at 2:30 PM: La fecha que pagué fue como el 2 de Agosto 2025 y entr…" at bounding box center [526, 147] width 731 height 9
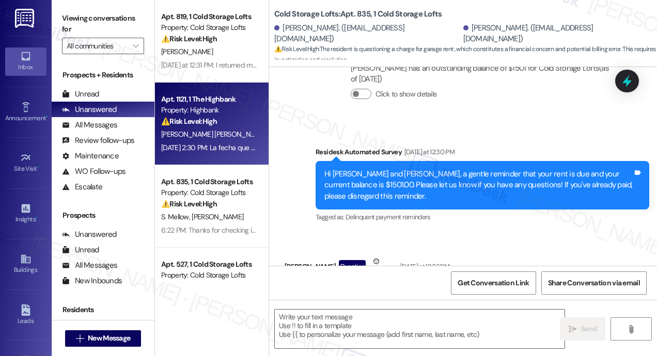
type textarea "Fetching suggested responses. Please feel free to read through the conversation…"
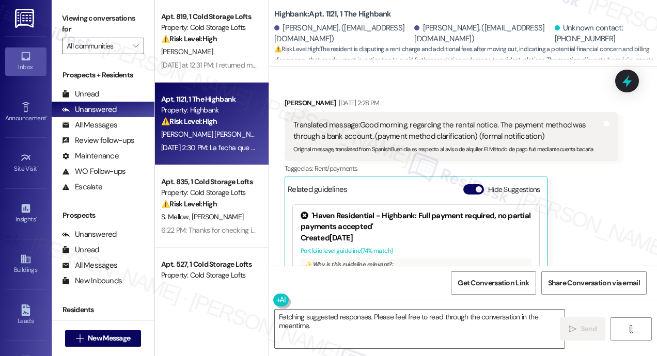
scroll to position [7509, 0]
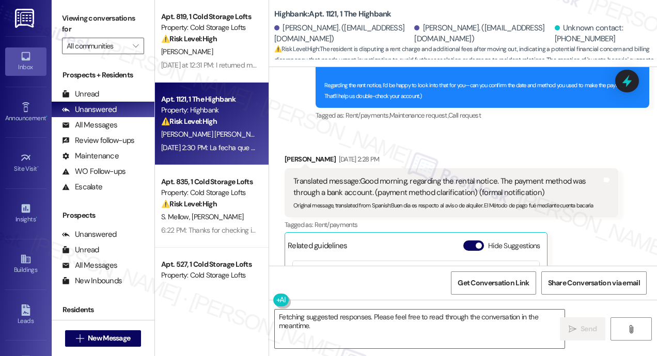
click at [603, 211] on div "Nora Toledo Sep 09, 2025 at 2:28 PM Translated message: Good morning, regarding…" at bounding box center [450, 277] width 333 height 247
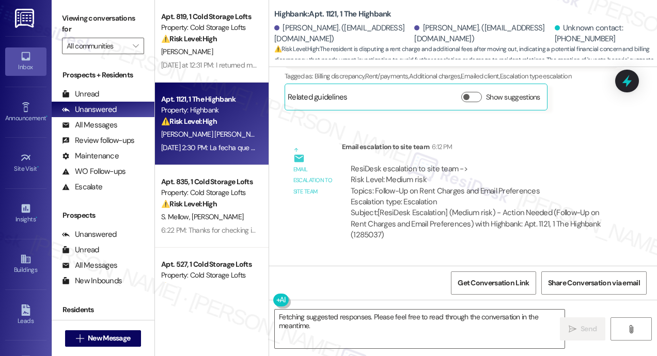
scroll to position [7960, 0]
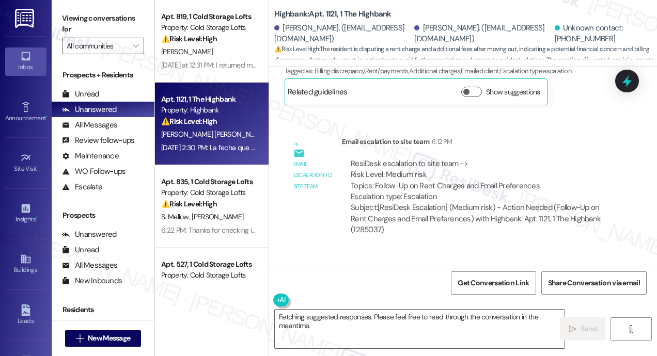
click at [354, 159] on div "Email escalation to site team Email escalation to site team 6:12 PM ResiDesk es…" at bounding box center [451, 190] width 349 height 123
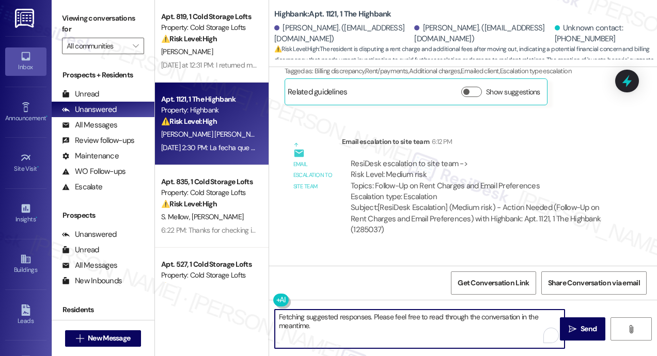
click at [322, 327] on textarea "Fetching suggested responses. Please feel free to read through the conversation…" at bounding box center [420, 329] width 290 height 39
paste textarea "Hi Nora, thank you for your message! I’ve shared your request with the site tea…"
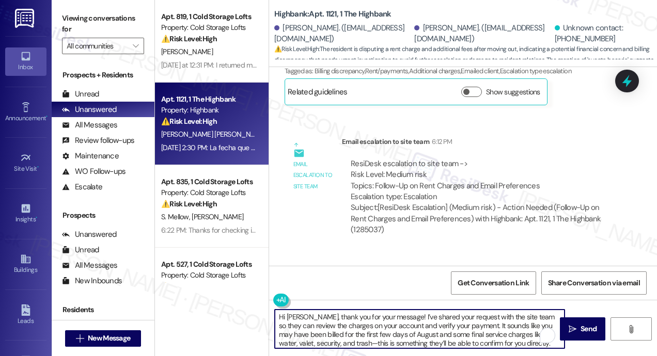
scroll to position [35, 0]
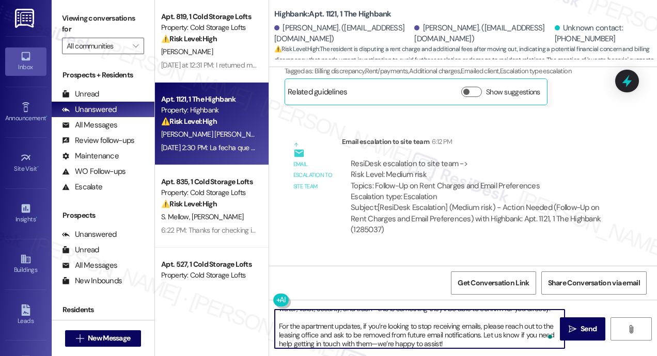
type textarea "Hi Nora, thank you for your message! I’ve shared your request with the site tea…"
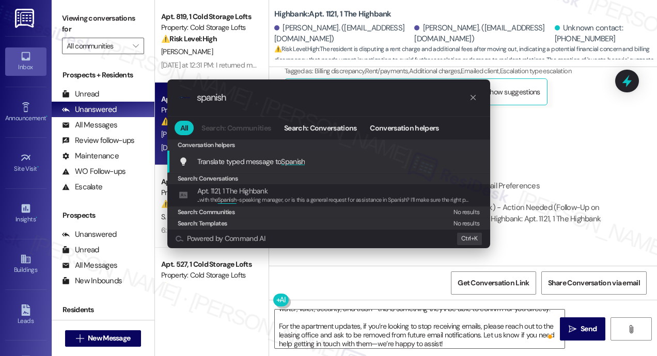
type input "spanish"
click at [286, 163] on span "Spanish" at bounding box center [293, 161] width 24 height 9
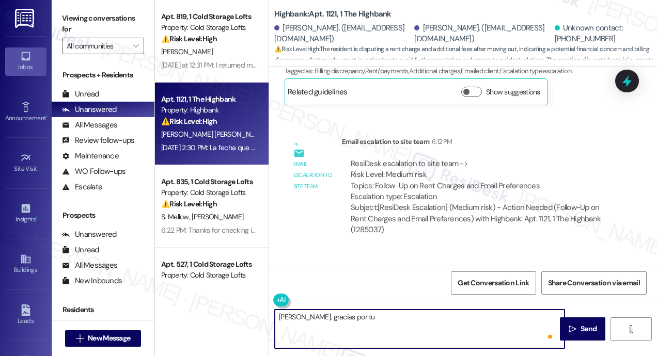
scroll to position [0, 0]
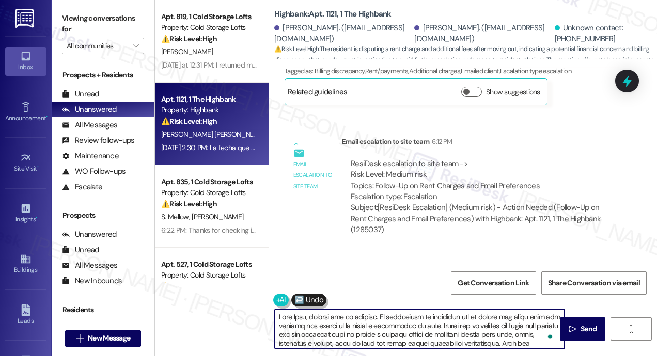
type textarea "Hola Nora, gracias por tu mensaje. He compartido tu solicitud con el equipo del…"
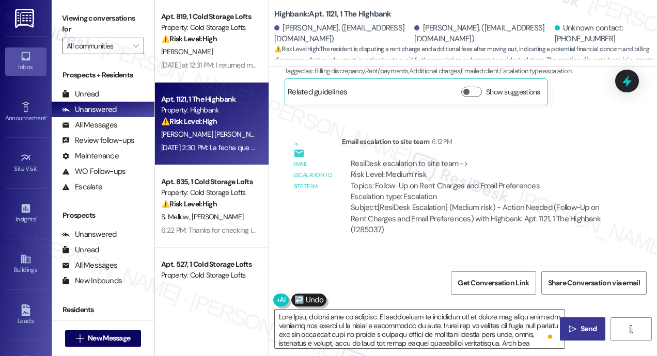
click at [578, 323] on button " Send" at bounding box center [582, 328] width 45 height 23
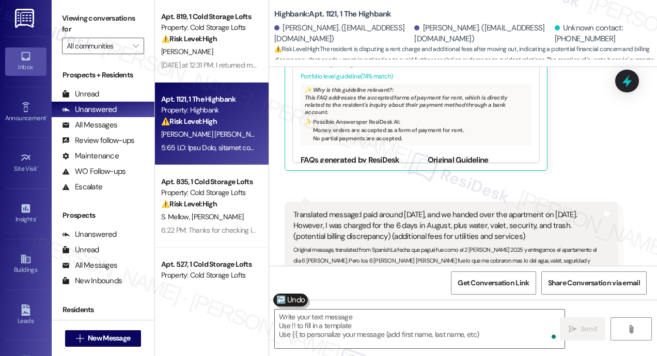
scroll to position [7716, 0]
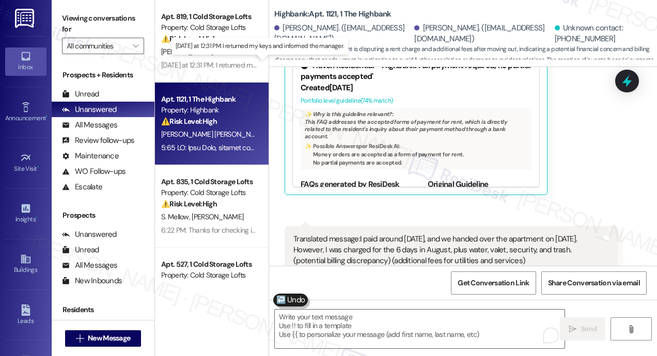
click at [237, 62] on div "Yesterday at 12:31 PM: I returned my keys and informed the manager. Yesterday a…" at bounding box center [257, 64] width 193 height 9
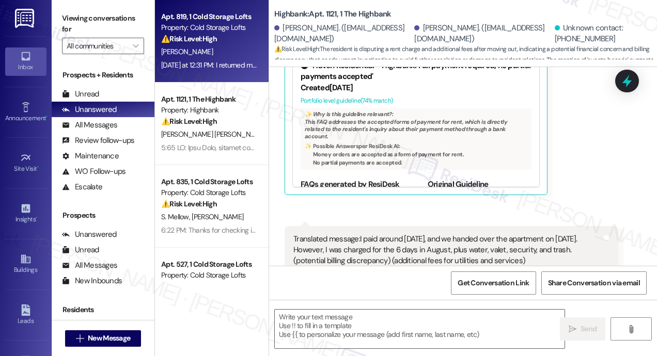
type textarea "Fetching suggested responses. Please feel free to read through the conversation…"
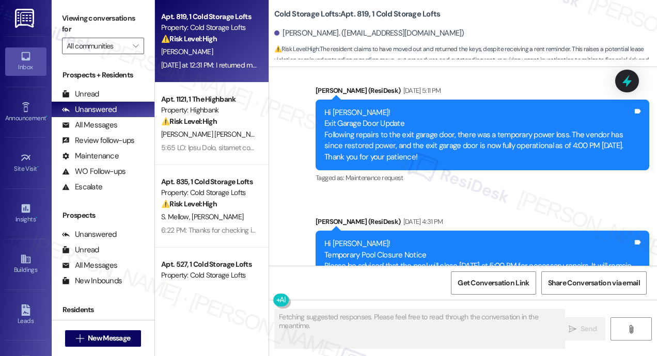
scroll to position [11466, 0]
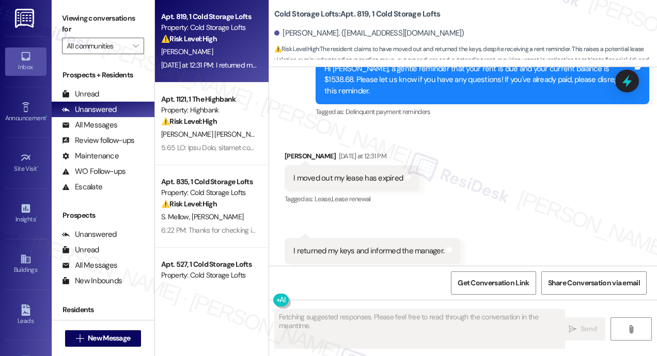
click at [508, 151] on div "Received via SMS Benjamin Casebolt Yesterday at 12:31 PM I moved out my lease h…" at bounding box center [463, 207] width 388 height 160
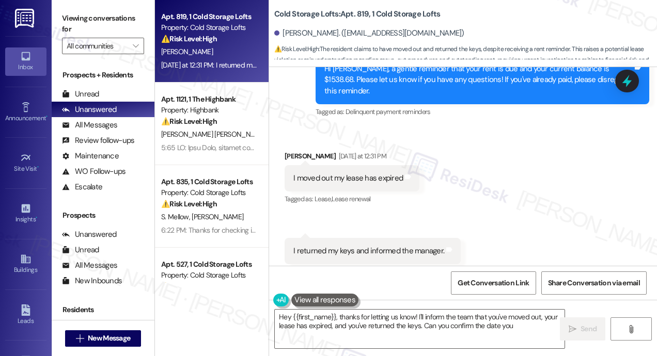
click at [528, 197] on div "Received via SMS Benjamin Casebolt Yesterday at 12:31 PM I moved out my lease h…" at bounding box center [463, 207] width 388 height 160
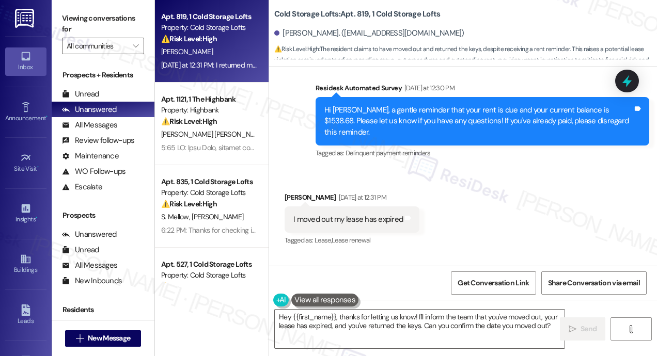
scroll to position [11404, 0]
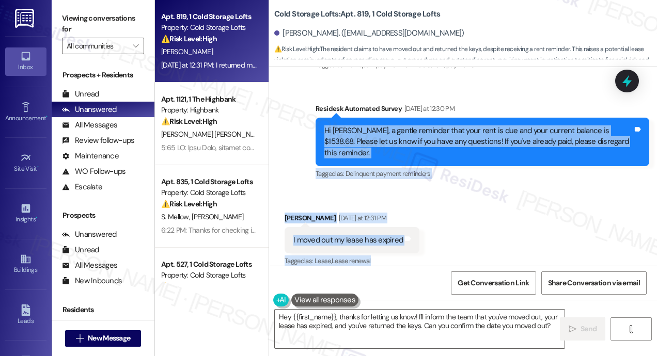
drag, startPoint x: 320, startPoint y: 108, endPoint x: 432, endPoint y: 245, distance: 176.1
click at [432, 245] on div "Lease started Sep 19, 2024 at 8:00 PM Survey, sent via SMS Residesk Automated S…" at bounding box center [463, 166] width 388 height 199
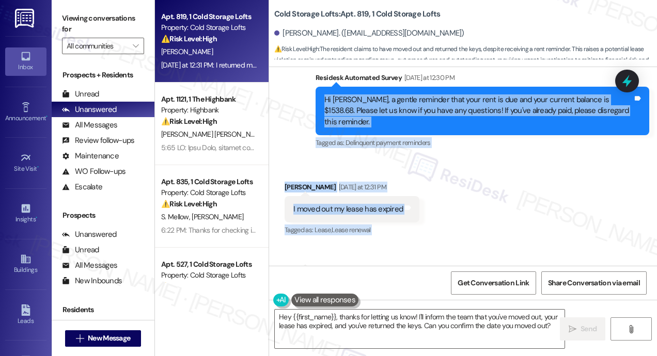
scroll to position [11454, 0]
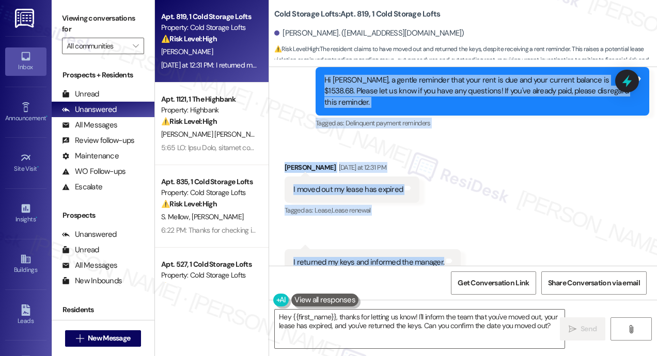
copy div "Hi Benjamin, a gentle reminder that your rent is due and your current balance i…"
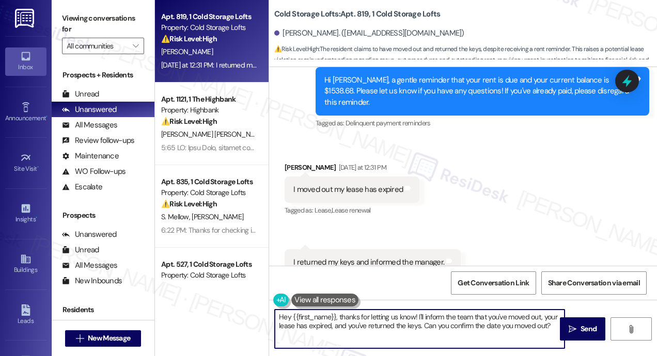
click at [340, 326] on textarea "Hey {{first_name}}, thanks for letting us know! I'll inform the team that you'v…" at bounding box center [420, 329] width 290 height 39
paste textarea "Thanks for the update, Benjamin! Just to help clarify things—do you happen to k…"
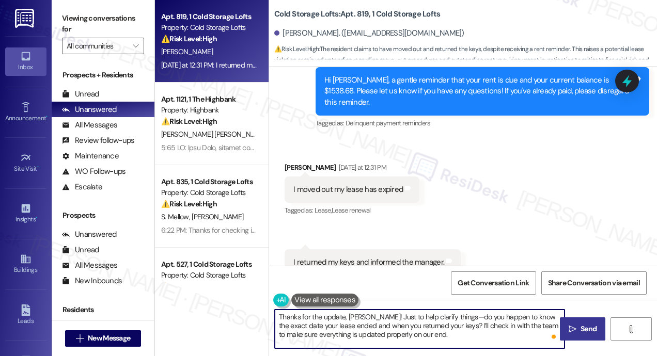
type textarea "Thanks for the update, Benjamin! Just to help clarify things—do you happen to k…"
click at [570, 326] on icon "" at bounding box center [572, 329] width 8 height 8
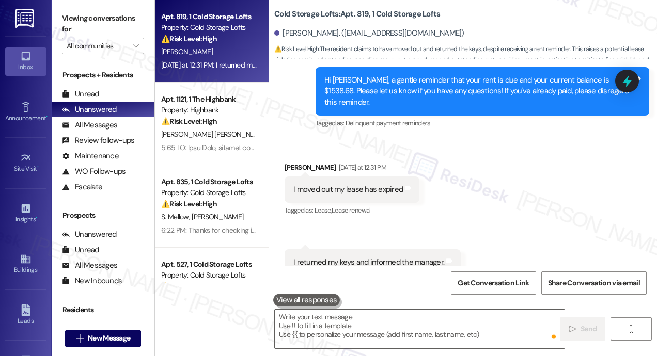
scroll to position [11466, 0]
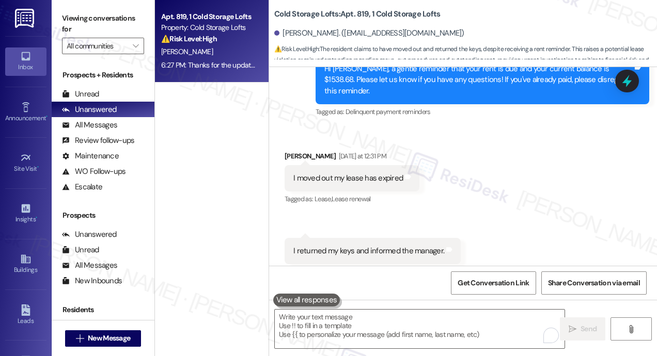
click at [540, 185] on div "Received via SMS Benjamin Casebolt Yesterday at 12:31 PM I moved out my lease h…" at bounding box center [463, 207] width 388 height 160
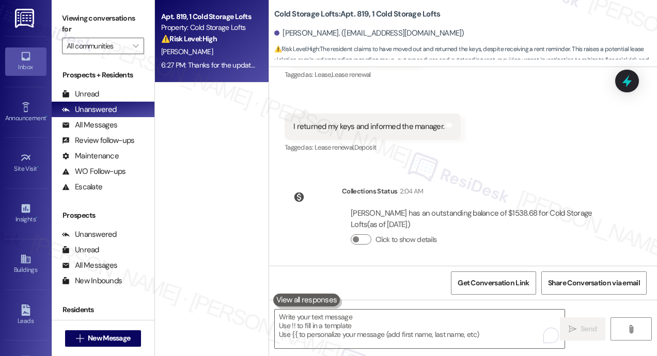
scroll to position [11666, 0]
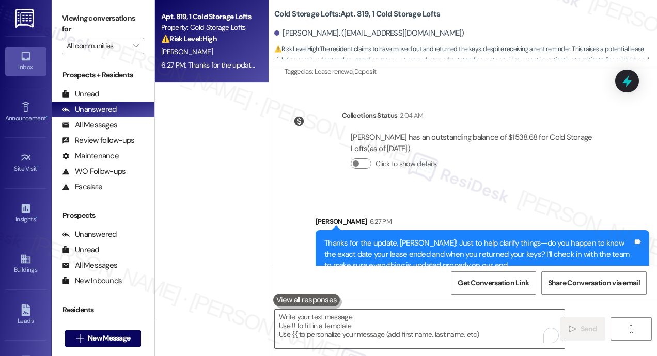
click at [225, 117] on div "Apt. 819, 1 Cold Storage Lofts Property: Cold Storage Lofts ⚠️ Risk Level: High…" at bounding box center [212, 141] width 114 height 283
